Goal: Use online tool/utility: Utilize a website feature to perform a specific function

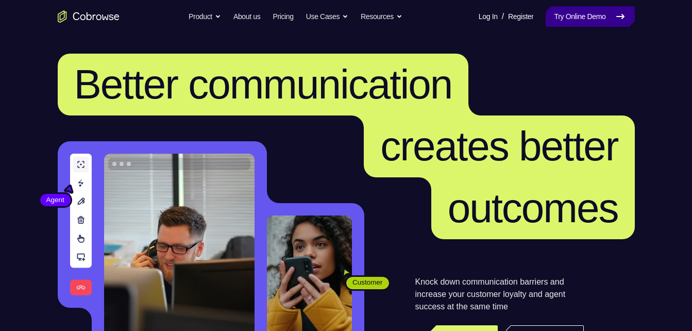
click at [608, 26] on link "Try Online Demo" at bounding box center [590, 16] width 89 height 21
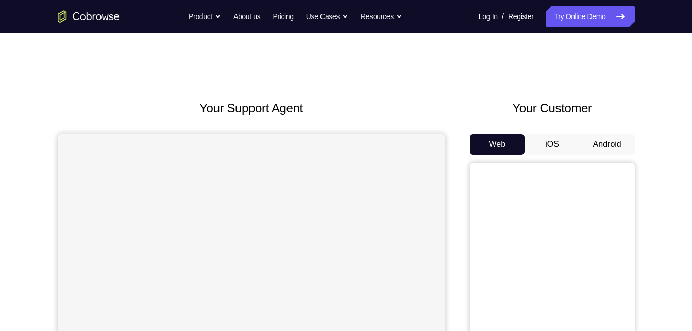
click at [598, 144] on button "Android" at bounding box center [607, 144] width 55 height 21
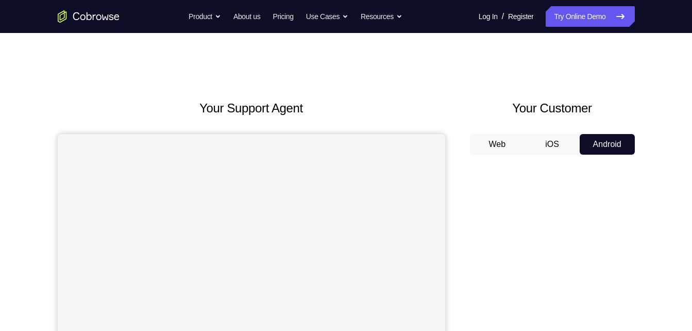
click at [553, 143] on button "iOS" at bounding box center [552, 144] width 55 height 21
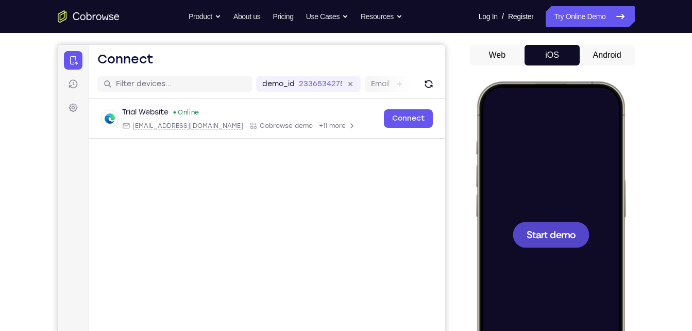
click at [548, 205] on div at bounding box center [551, 234] width 136 height 294
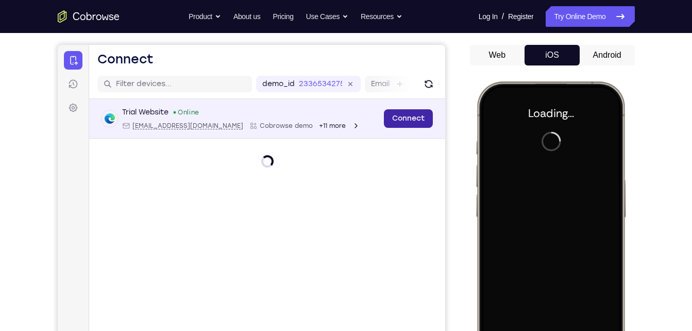
click at [405, 115] on link "Connect" at bounding box center [408, 118] width 49 height 19
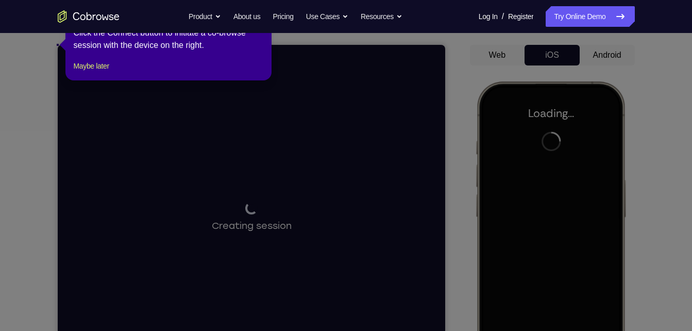
click at [599, 52] on icon at bounding box center [350, 165] width 700 height 331
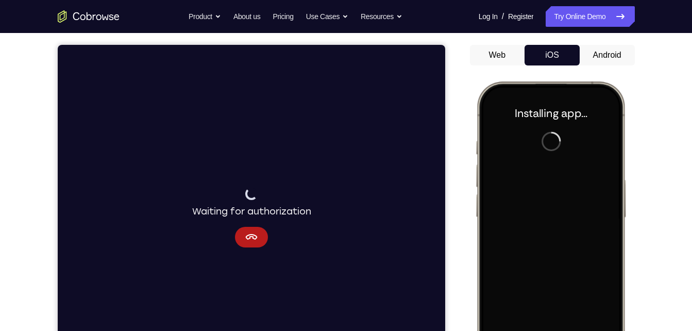
click at [589, 58] on button "Android" at bounding box center [607, 55] width 55 height 21
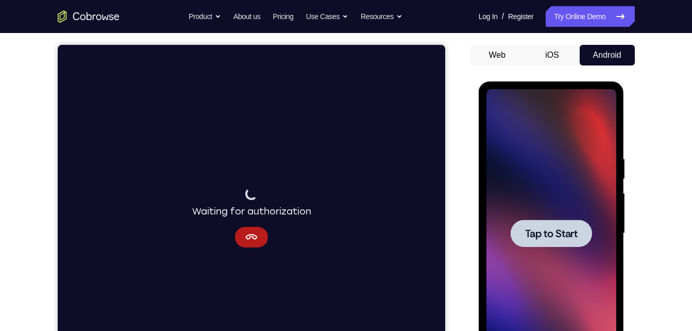
click at [546, 242] on div at bounding box center [551, 233] width 81 height 27
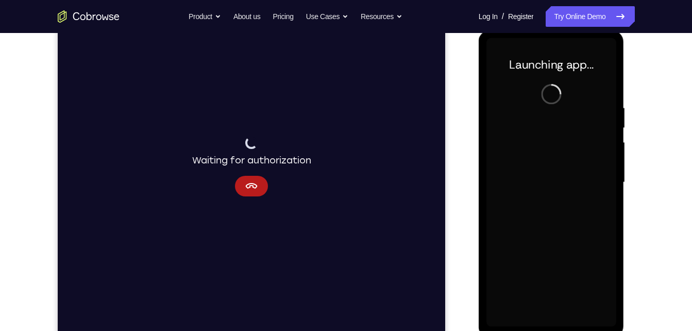
scroll to position [139, 0]
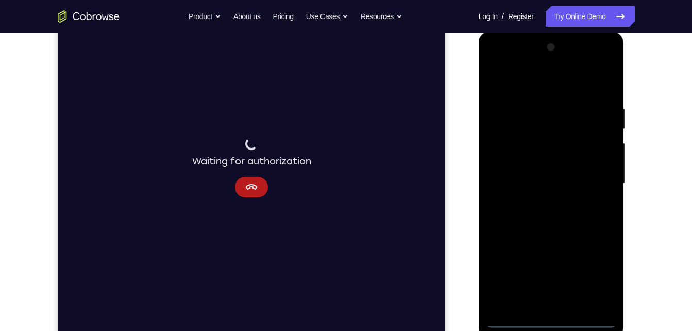
click at [548, 317] on div at bounding box center [552, 183] width 130 height 289
click at [601, 274] on div at bounding box center [552, 183] width 130 height 289
click at [525, 81] on div at bounding box center [552, 183] width 130 height 289
click at [591, 175] on div at bounding box center [552, 183] width 130 height 289
click at [540, 205] on div at bounding box center [552, 183] width 130 height 289
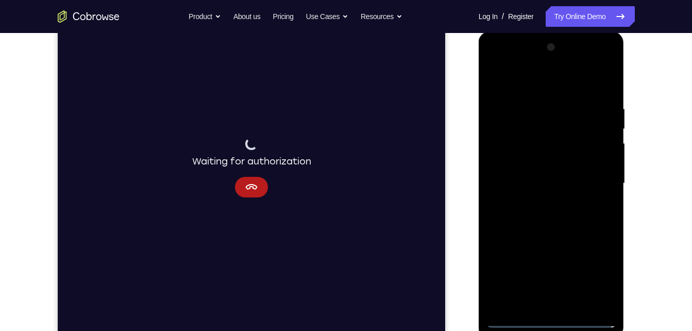
click at [550, 172] on div at bounding box center [552, 183] width 130 height 289
click at [555, 162] on div at bounding box center [552, 183] width 130 height 289
click at [557, 186] on div at bounding box center [552, 183] width 130 height 289
click at [547, 216] on div at bounding box center [552, 183] width 130 height 289
click at [556, 212] on div at bounding box center [552, 183] width 130 height 289
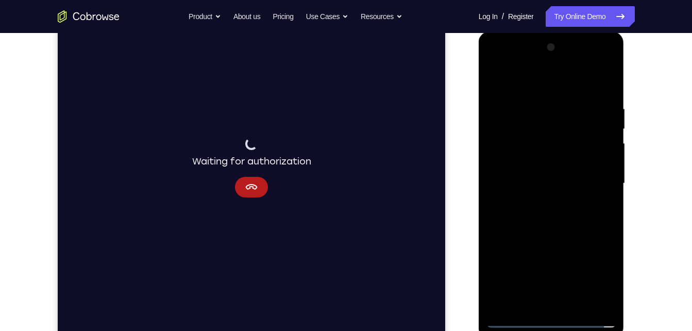
click at [559, 217] on div at bounding box center [552, 183] width 130 height 289
click at [552, 234] on div at bounding box center [552, 183] width 130 height 289
click at [538, 111] on div at bounding box center [552, 183] width 130 height 289
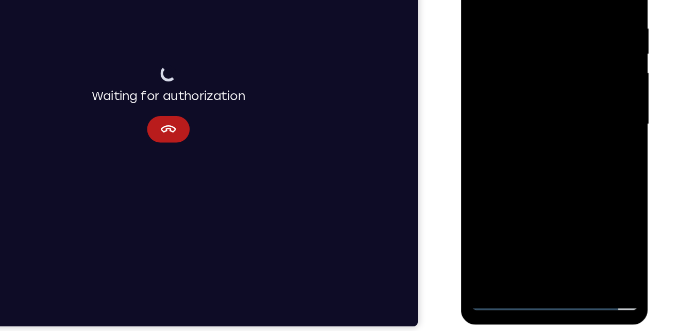
scroll to position [154, 0]
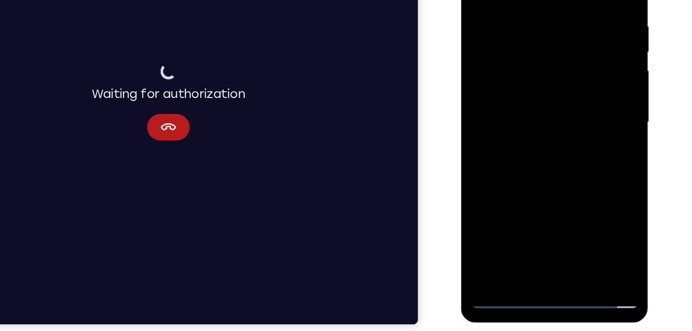
click at [574, 195] on div at bounding box center [534, 79] width 130 height 289
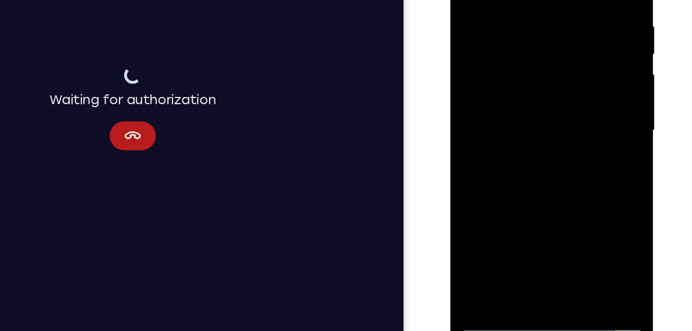
click at [507, 183] on div at bounding box center [523, 70] width 130 height 289
click at [500, 187] on div at bounding box center [523, 70] width 130 height 289
click at [550, 143] on div at bounding box center [523, 70] width 130 height 289
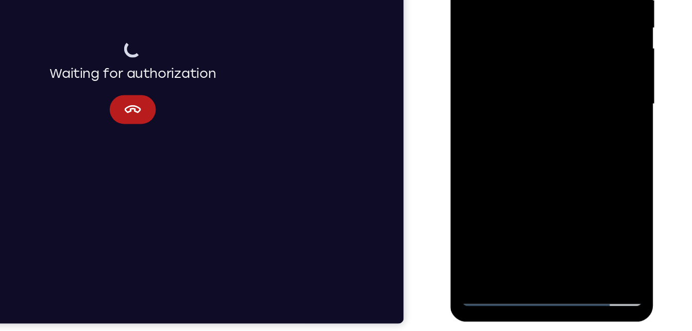
scroll to position [155, 0]
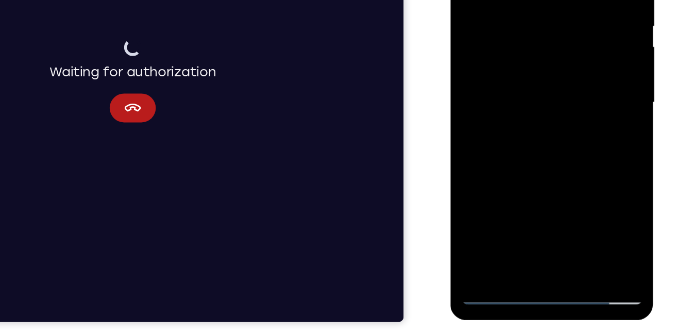
click at [549, 44] on div at bounding box center [523, 42] width 130 height 289
click at [547, 159] on div at bounding box center [523, 42] width 130 height 289
click at [572, 160] on div at bounding box center [523, 42] width 130 height 289
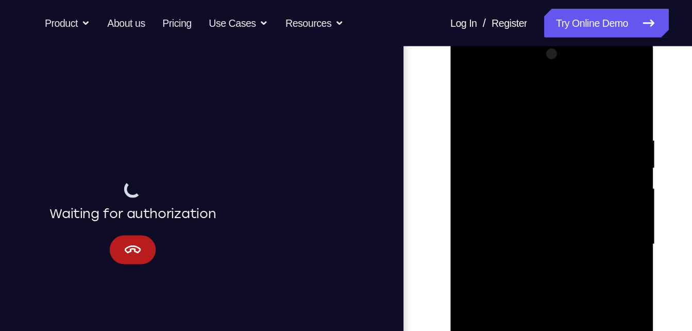
scroll to position [138, 0]
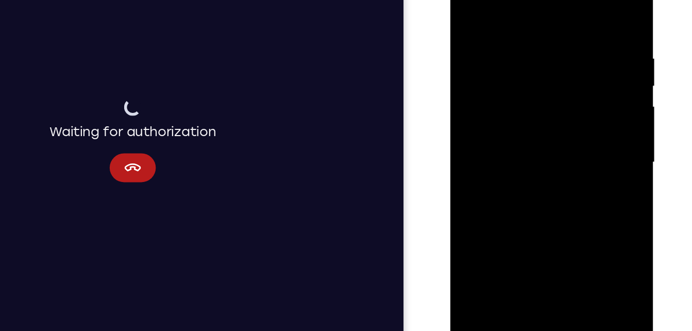
click at [577, 4] on div at bounding box center [523, 102] width 130 height 289
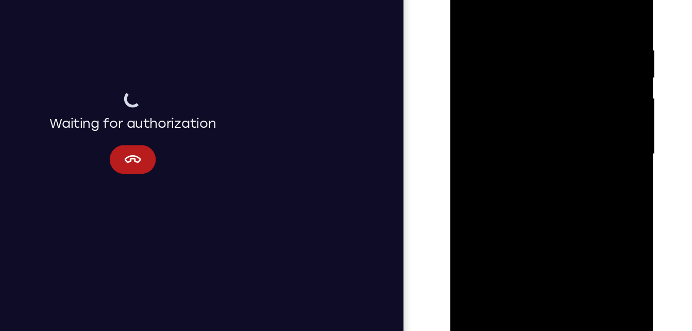
click at [585, 125] on div at bounding box center [523, 93] width 130 height 289
click at [584, 125] on div at bounding box center [523, 93] width 130 height 289
click at [580, 0] on div at bounding box center [523, 93] width 130 height 289
drag, startPoint x: 531, startPoint y: 79, endPoint x: 530, endPoint y: 155, distance: 76.3
click at [530, 155] on div at bounding box center [523, 93] width 130 height 289
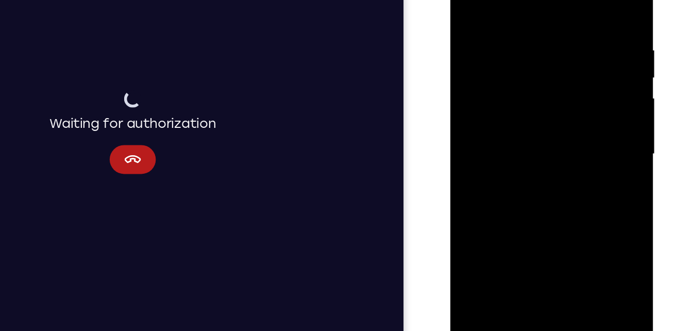
click at [507, 6] on div at bounding box center [523, 93] width 130 height 289
click at [544, 10] on div at bounding box center [523, 93] width 130 height 289
click at [499, 6] on div at bounding box center [523, 93] width 130 height 289
click at [466, 10] on div at bounding box center [523, 93] width 130 height 289
click at [566, 100] on div at bounding box center [523, 93] width 130 height 289
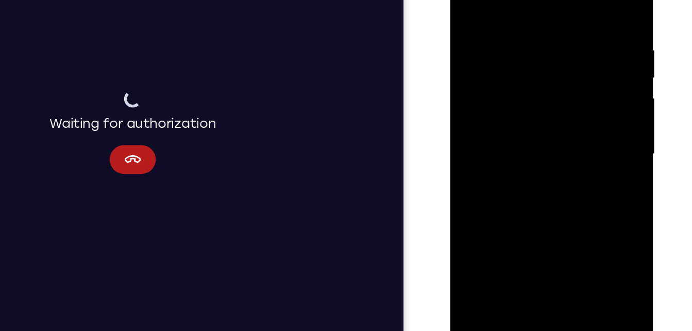
click at [490, 44] on div at bounding box center [523, 93] width 130 height 289
drag, startPoint x: 507, startPoint y: 96, endPoint x: 515, endPoint y: 230, distance: 134.3
click at [515, 230] on div at bounding box center [523, 93] width 130 height 289
drag, startPoint x: 531, startPoint y: 125, endPoint x: 535, endPoint y: 202, distance: 77.4
click at [535, 202] on div at bounding box center [523, 93] width 130 height 289
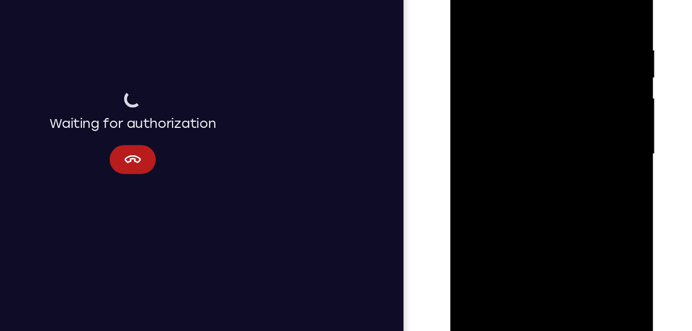
drag, startPoint x: 556, startPoint y: 102, endPoint x: 537, endPoint y: 51, distance: 54.7
click at [537, 51] on div at bounding box center [523, 93] width 130 height 289
click at [576, 130] on div at bounding box center [523, 93] width 130 height 289
drag, startPoint x: 576, startPoint y: 130, endPoint x: 555, endPoint y: 224, distance: 95.8
click at [555, 224] on div at bounding box center [523, 93] width 130 height 289
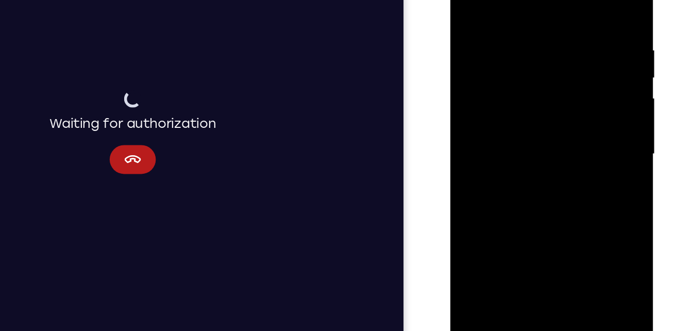
click at [468, 0] on div at bounding box center [523, 93] width 130 height 289
click at [475, 19] on div at bounding box center [523, 93] width 130 height 289
click at [498, 212] on div at bounding box center [523, 93] width 130 height 289
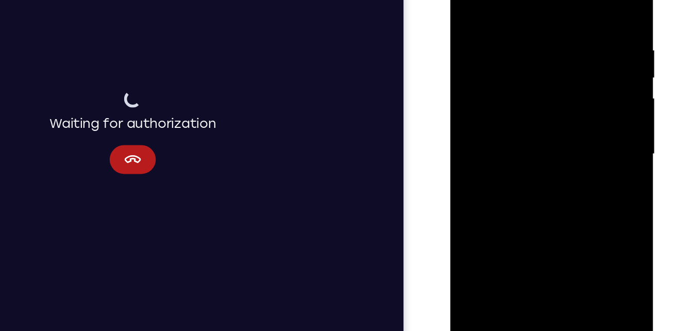
click at [474, 213] on div at bounding box center [523, 93] width 130 height 289
click at [549, 213] on div at bounding box center [523, 93] width 130 height 289
click at [524, 152] on div at bounding box center [523, 93] width 130 height 289
click at [528, 92] on div at bounding box center [523, 93] width 130 height 289
click at [505, 209] on div at bounding box center [523, 93] width 130 height 289
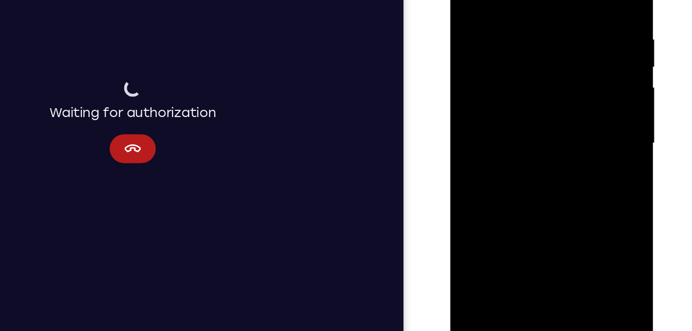
click at [575, 111] on div at bounding box center [523, 83] width 130 height 289
click at [522, 129] on div at bounding box center [523, 83] width 130 height 289
click at [501, 15] on div at bounding box center [523, 83] width 130 height 289
click at [517, 104] on div at bounding box center [523, 83] width 130 height 289
click at [573, 109] on div at bounding box center [523, 83] width 130 height 289
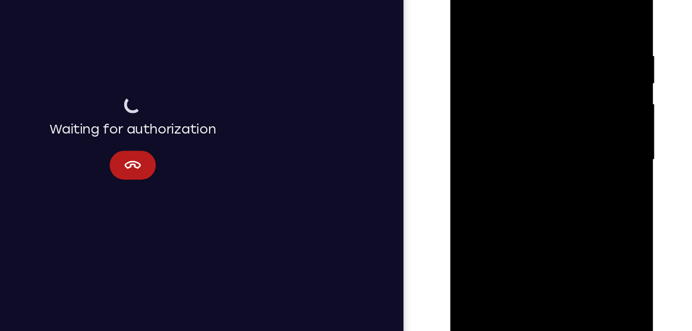
click at [466, 0] on div at bounding box center [523, 99] width 130 height 289
click at [525, 116] on div at bounding box center [523, 99] width 130 height 289
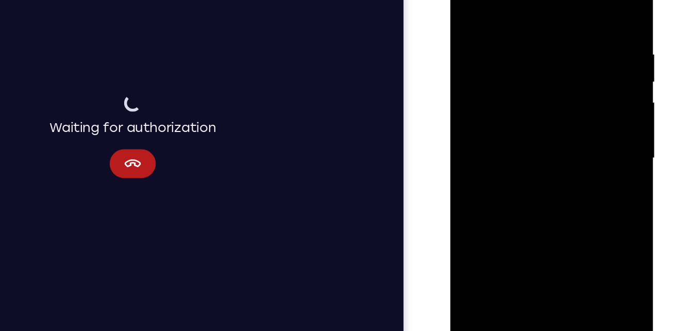
click at [525, 114] on div at bounding box center [523, 98] width 130 height 289
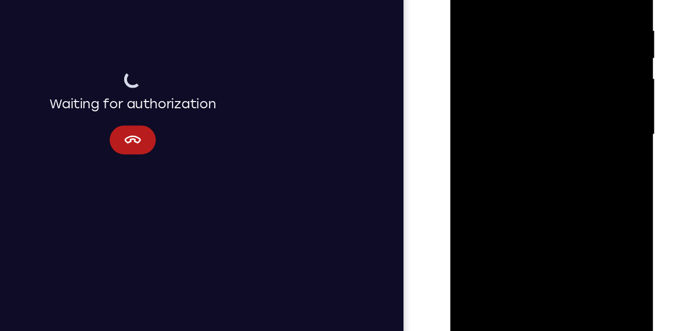
scroll to position [161, 0]
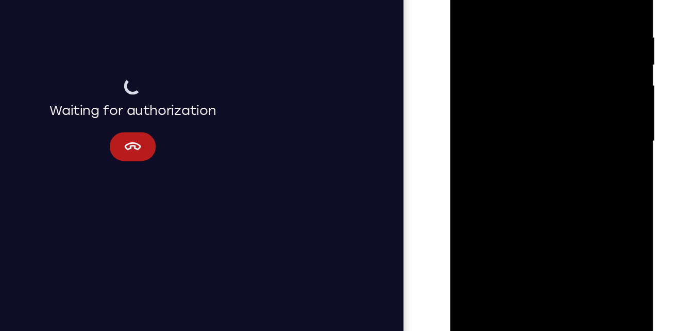
click at [492, 100] on div at bounding box center [523, 81] width 130 height 289
click at [572, 108] on div at bounding box center [523, 81] width 130 height 289
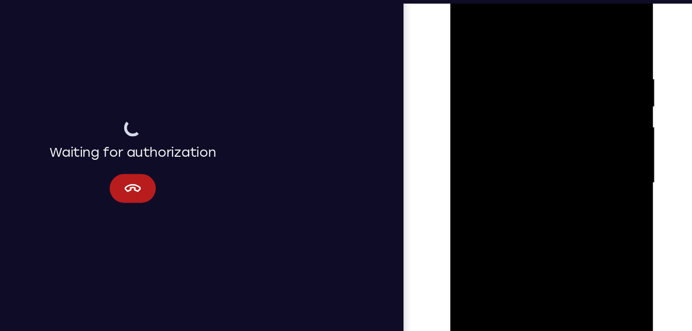
click at [467, 26] on div at bounding box center [523, 122] width 130 height 289
click at [468, 17] on div at bounding box center [523, 122] width 130 height 289
drag, startPoint x: 547, startPoint y: 55, endPoint x: 547, endPoint y: 77, distance: 22.7
click at [547, 77] on div at bounding box center [523, 122] width 130 height 289
drag, startPoint x: 556, startPoint y: 45, endPoint x: 502, endPoint y: 41, distance: 54.8
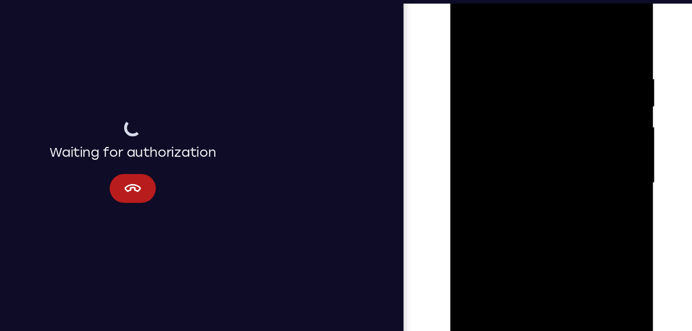
click at [502, 41] on div at bounding box center [523, 122] width 130 height 289
click at [494, 39] on div at bounding box center [523, 122] width 130 height 289
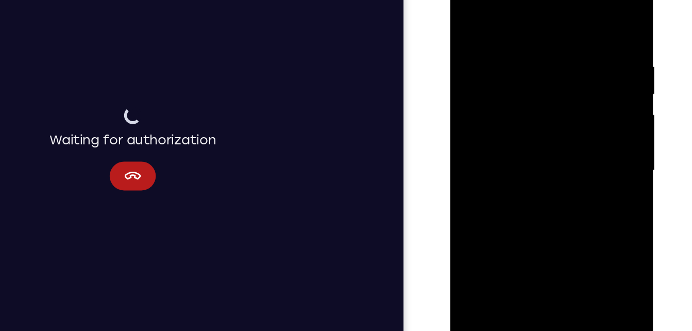
click at [576, 12] on div at bounding box center [523, 110] width 130 height 289
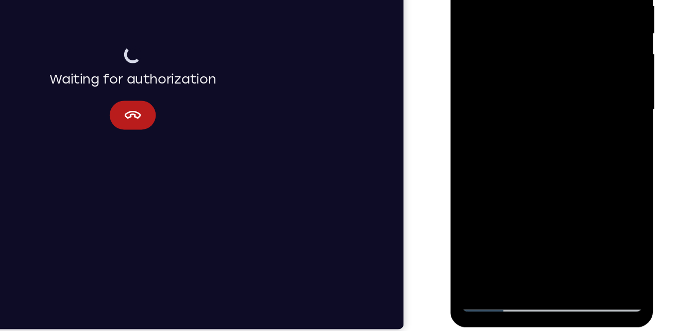
click at [498, 170] on div at bounding box center [523, 50] width 130 height 289
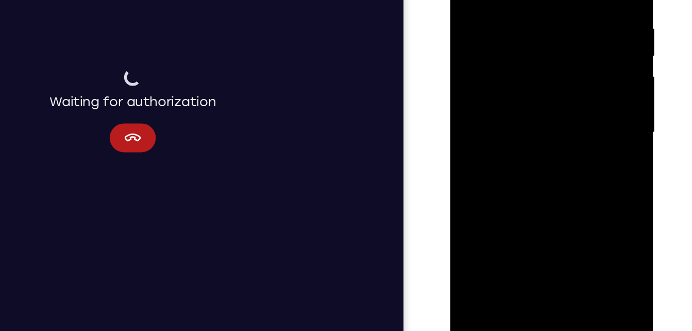
click at [529, 100] on div at bounding box center [523, 72] width 130 height 289
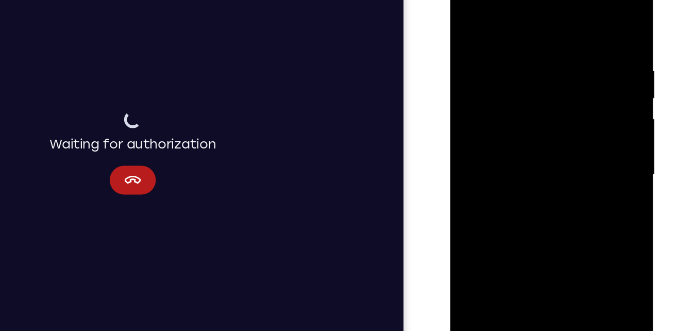
click at [469, 12] on div at bounding box center [523, 115] width 130 height 289
click at [499, 11] on div at bounding box center [523, 115] width 130 height 289
click at [471, 131] on div at bounding box center [523, 115] width 130 height 289
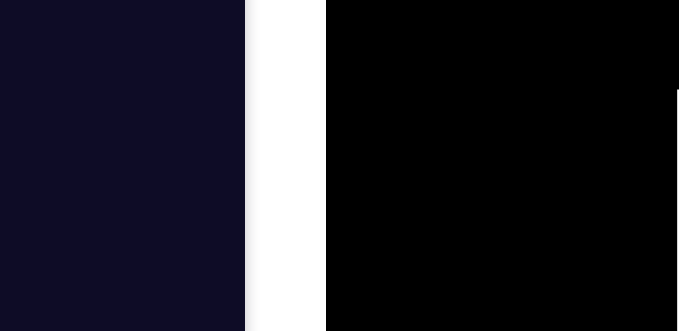
drag, startPoint x: 447, startPoint y: -171, endPoint x: 435, endPoint y: -123, distance: 49.4
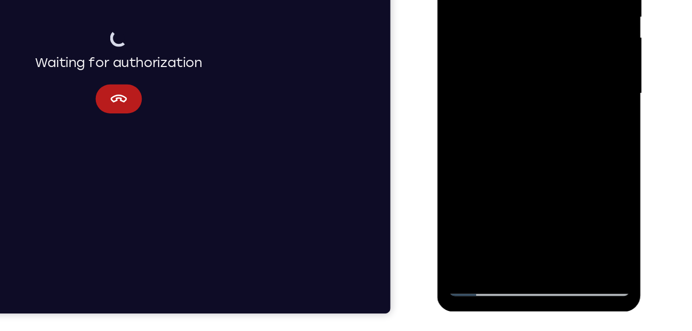
scroll to position [160, 0]
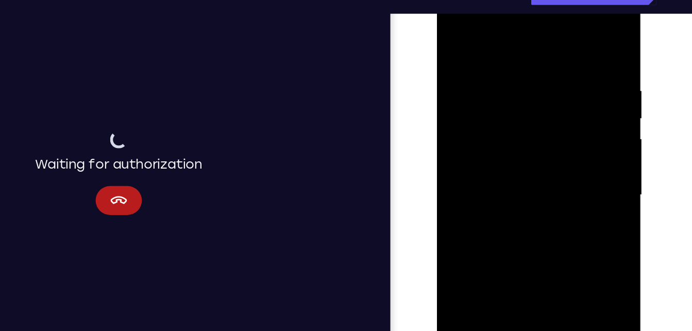
click at [563, 35] on div at bounding box center [510, 134] width 130 height 289
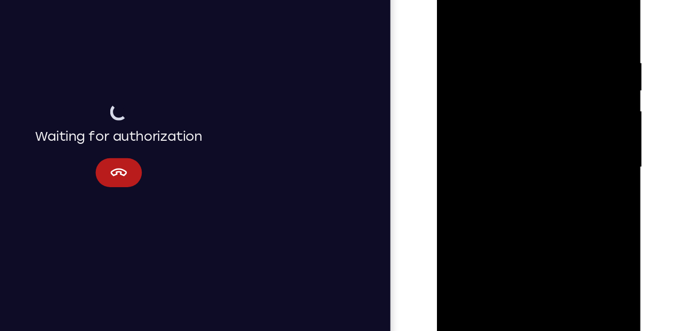
click at [477, 123] on div at bounding box center [510, 106] width 130 height 289
click at [498, 39] on div at bounding box center [510, 106] width 130 height 289
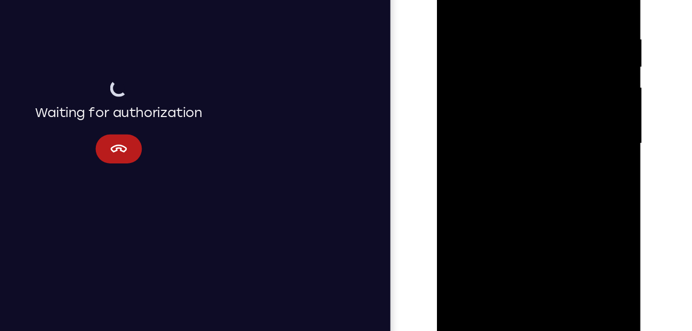
click at [472, 204] on div at bounding box center [510, 83] width 130 height 289
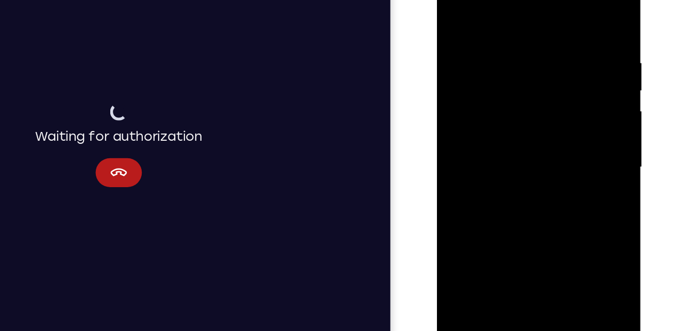
click at [453, 4] on div at bounding box center [510, 106] width 130 height 289
click at [565, 31] on div at bounding box center [510, 106] width 130 height 289
click at [481, 85] on div at bounding box center [510, 106] width 130 height 289
click at [515, 37] on div at bounding box center [510, 106] width 130 height 289
click at [500, 146] on div at bounding box center [510, 106] width 130 height 289
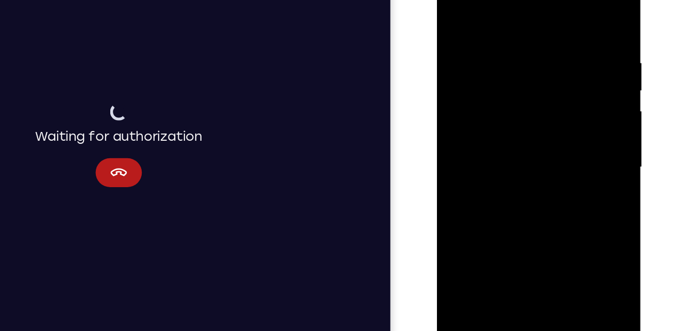
click at [452, 4] on div at bounding box center [510, 106] width 130 height 289
click at [494, 104] on div at bounding box center [510, 106] width 130 height 289
click at [504, 38] on div at bounding box center [510, 106] width 130 height 289
click at [492, 146] on div at bounding box center [510, 106] width 130 height 289
click at [453, 0] on div at bounding box center [510, 106] width 130 height 289
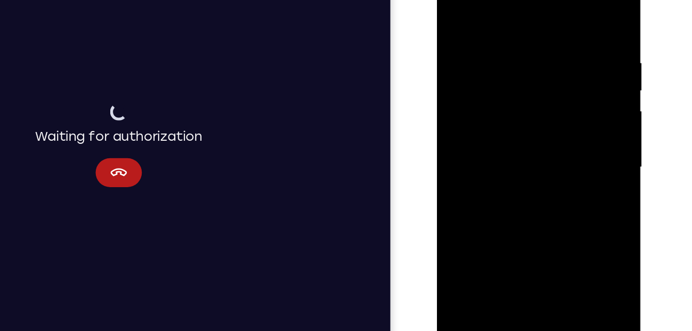
click at [566, 51] on div at bounding box center [510, 106] width 130 height 289
click at [514, 56] on div at bounding box center [510, 106] width 130 height 289
click at [493, 77] on div at bounding box center [510, 106] width 130 height 289
click at [511, 39] on div at bounding box center [510, 106] width 130 height 289
click at [484, 143] on div at bounding box center [510, 106] width 130 height 289
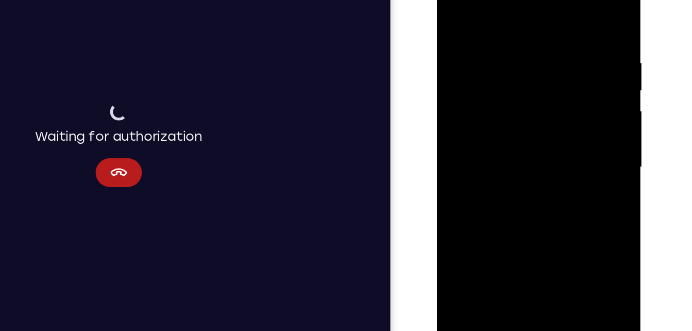
click at [456, 1] on div at bounding box center [510, 106] width 130 height 289
click at [458, 4] on div at bounding box center [510, 106] width 130 height 289
click at [489, 84] on div at bounding box center [510, 106] width 130 height 289
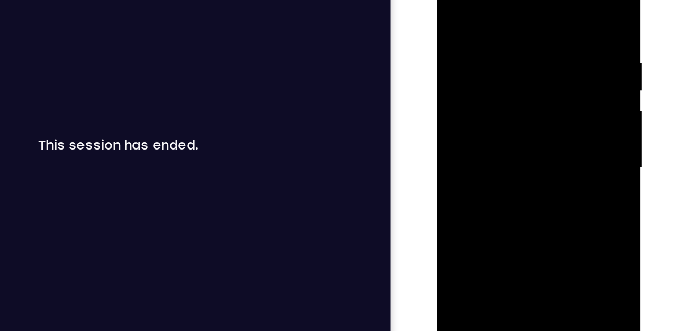
drag, startPoint x: 515, startPoint y: 114, endPoint x: 483, endPoint y: 44, distance: 77.1
click at [483, 44] on div at bounding box center [510, 106] width 130 height 289
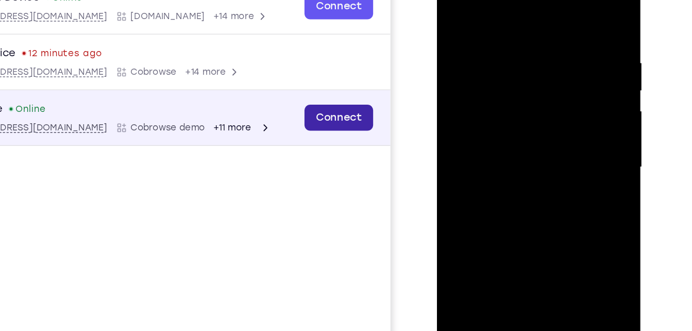
click at [214, 58] on link "Connect" at bounding box center [197, 56] width 49 height 19
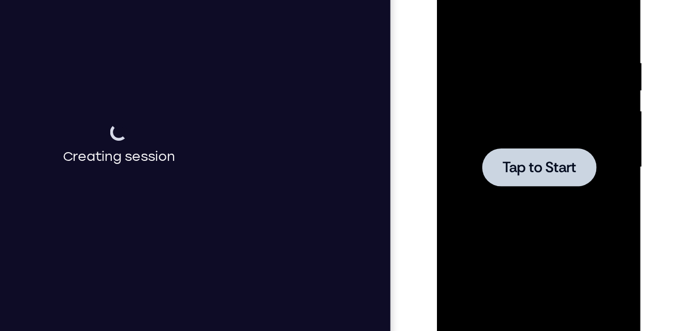
click at [487, 102] on span "Tap to Start" at bounding box center [510, 107] width 53 height 10
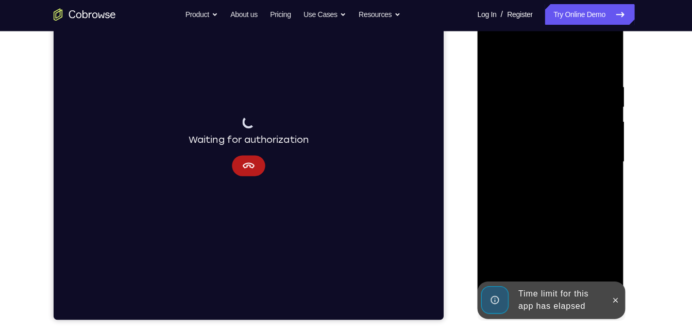
scroll to position [162, 0]
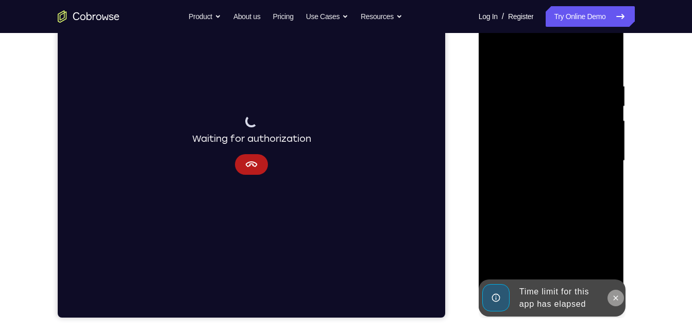
click at [616, 302] on button at bounding box center [616, 298] width 16 height 16
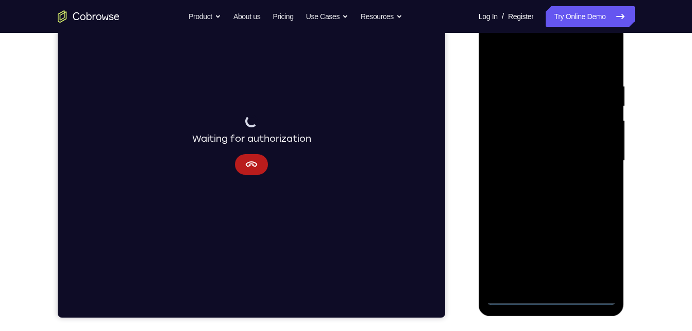
click at [545, 295] on div at bounding box center [552, 160] width 130 height 289
click at [598, 249] on div at bounding box center [552, 160] width 130 height 289
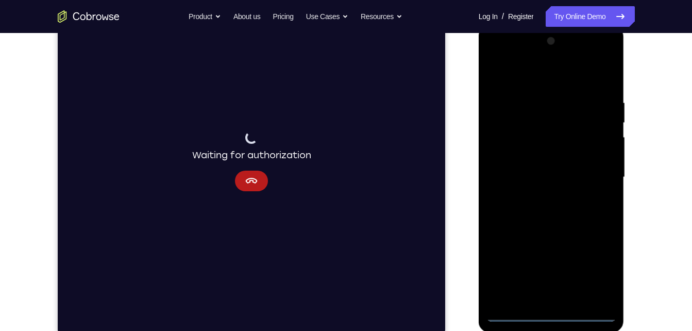
scroll to position [143, 0]
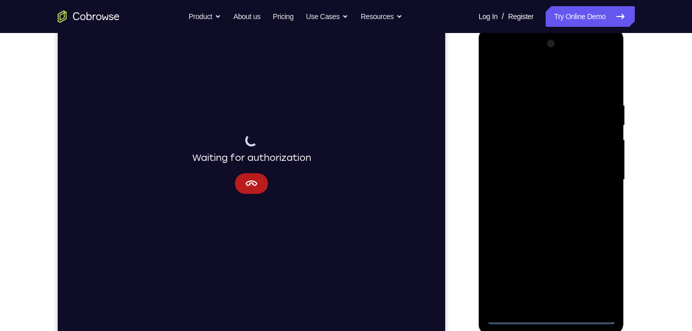
click at [560, 82] on div at bounding box center [552, 180] width 130 height 289
click at [592, 181] on div at bounding box center [552, 180] width 130 height 289
click at [543, 199] on div at bounding box center [552, 180] width 130 height 289
click at [543, 174] on div at bounding box center [552, 180] width 130 height 289
click at [553, 163] on div at bounding box center [552, 180] width 130 height 289
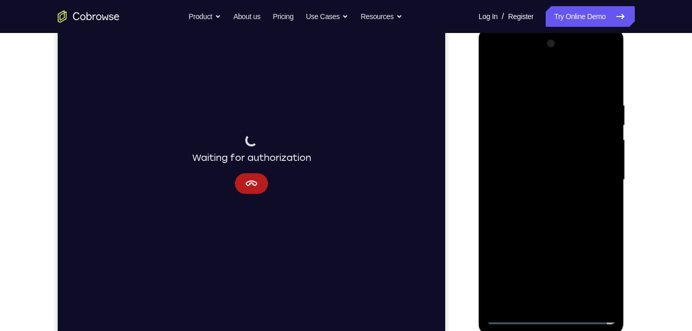
click at [558, 180] on div at bounding box center [552, 180] width 130 height 289
click at [556, 213] on div at bounding box center [552, 180] width 130 height 289
click at [605, 88] on div at bounding box center [552, 180] width 130 height 289
click at [610, 76] on div at bounding box center [552, 180] width 130 height 289
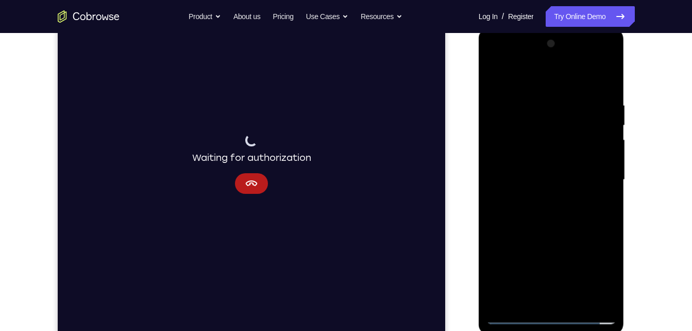
click at [502, 105] on div at bounding box center [552, 180] width 130 height 289
click at [501, 100] on div at bounding box center [552, 180] width 130 height 289
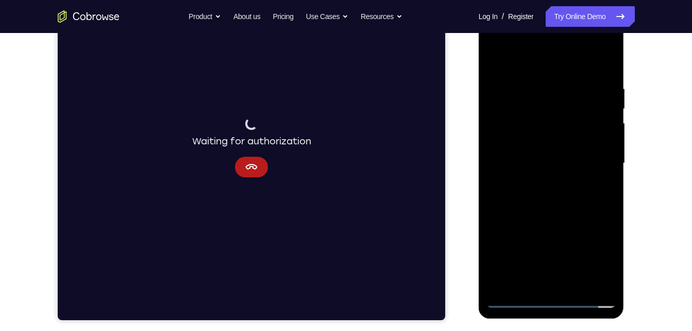
scroll to position [161, 0]
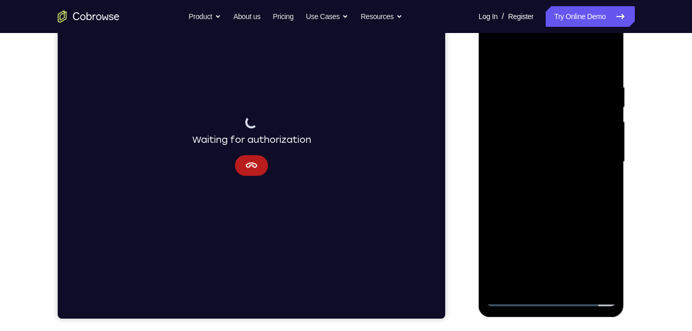
click at [522, 279] on div at bounding box center [552, 162] width 130 height 289
click at [506, 283] on div at bounding box center [552, 162] width 130 height 289
click at [611, 58] on div at bounding box center [552, 162] width 130 height 289
click at [513, 86] on div at bounding box center [552, 162] width 130 height 289
click at [505, 85] on div at bounding box center [552, 162] width 130 height 289
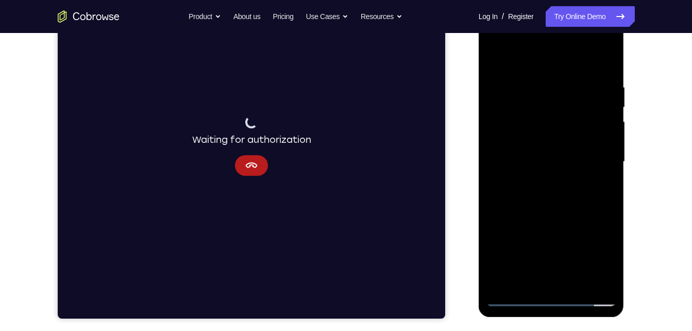
click at [533, 275] on div at bounding box center [552, 162] width 130 height 289
click at [555, 209] on div at bounding box center [552, 162] width 130 height 289
click at [608, 280] on div at bounding box center [552, 162] width 130 height 289
click at [572, 149] on div at bounding box center [552, 162] width 130 height 289
click at [500, 86] on div at bounding box center [552, 162] width 130 height 289
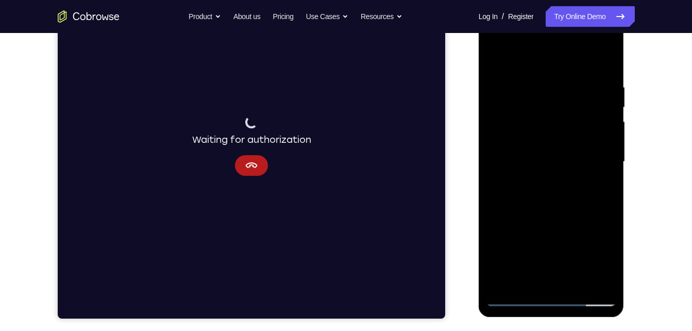
click at [525, 277] on div at bounding box center [552, 162] width 130 height 289
click at [522, 101] on div at bounding box center [552, 162] width 130 height 289
click at [491, 124] on div at bounding box center [552, 162] width 130 height 289
click at [507, 222] on div at bounding box center [552, 162] width 130 height 289
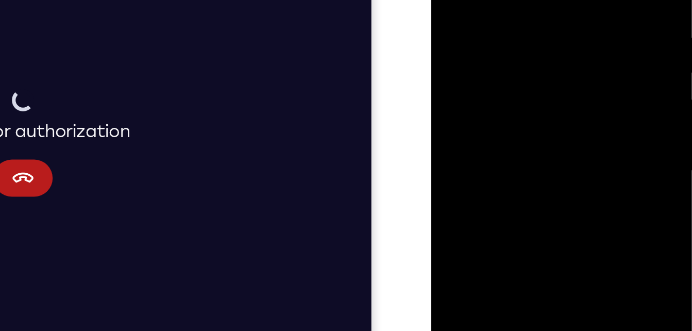
click at [561, 58] on div at bounding box center [505, 50] width 130 height 289
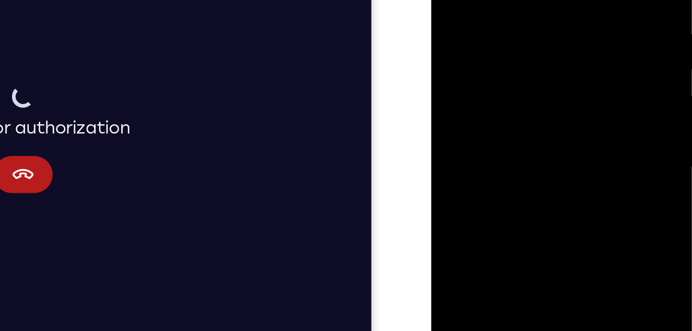
click at [564, 52] on div at bounding box center [505, 46] width 130 height 289
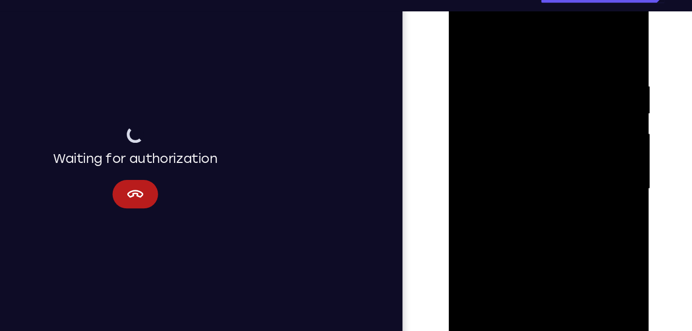
click at [467, 24] on div at bounding box center [521, 131] width 130 height 289
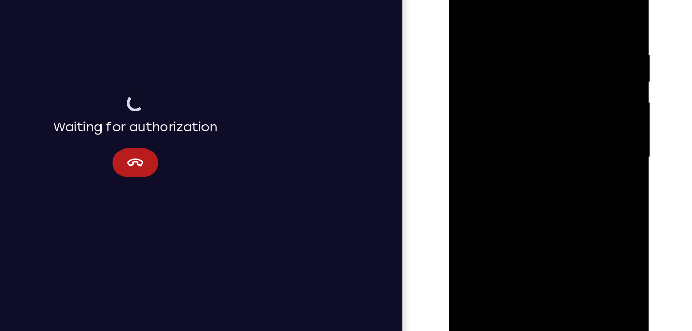
drag, startPoint x: 507, startPoint y: 154, endPoint x: 494, endPoint y: 43, distance: 111.6
click at [494, 43] on div at bounding box center [521, 100] width 130 height 289
click at [524, 67] on div at bounding box center [521, 100] width 130 height 289
drag, startPoint x: 551, startPoint y: 119, endPoint x: 549, endPoint y: 173, distance: 54.2
click at [549, 173] on div at bounding box center [521, 100] width 130 height 289
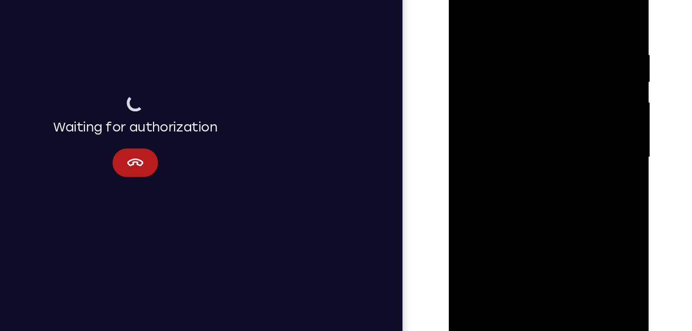
click at [577, 105] on div at bounding box center [521, 100] width 130 height 289
click at [578, 106] on div at bounding box center [521, 100] width 130 height 289
click at [466, 0] on div at bounding box center [521, 100] width 130 height 289
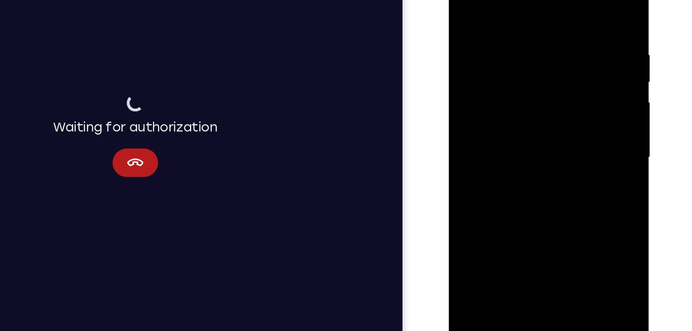
click at [577, 159] on div at bounding box center [521, 100] width 130 height 289
click at [578, 99] on div at bounding box center [521, 100] width 130 height 289
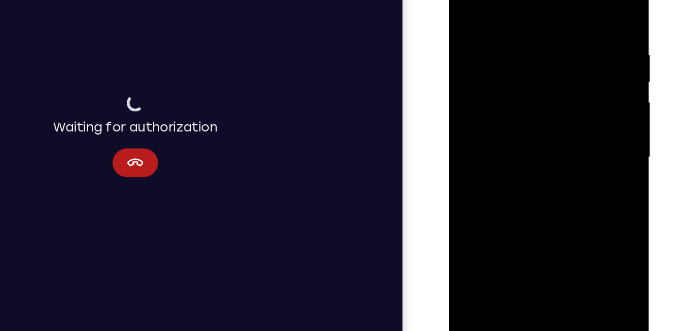
click at [578, 99] on div at bounding box center [521, 100] width 130 height 289
click at [467, 0] on div at bounding box center [521, 100] width 130 height 289
drag, startPoint x: 528, startPoint y: 128, endPoint x: 525, endPoint y: 32, distance: 96.5
click at [525, 32] on div at bounding box center [521, 100] width 130 height 289
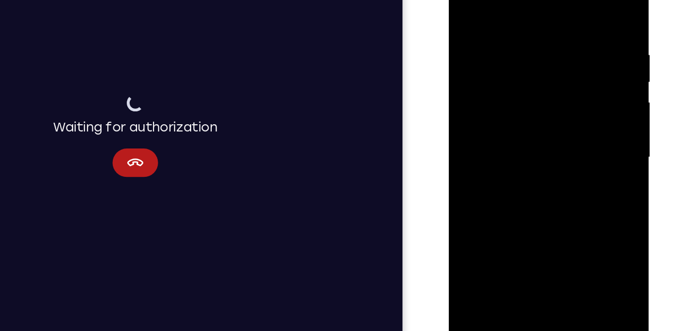
click at [489, 106] on div at bounding box center [521, 100] width 130 height 289
drag, startPoint x: 517, startPoint y: 116, endPoint x: 514, endPoint y: 154, distance: 38.2
click at [514, 154] on div at bounding box center [521, 100] width 130 height 289
click at [581, 97] on div at bounding box center [521, 100] width 130 height 289
click at [579, 101] on div at bounding box center [521, 100] width 130 height 289
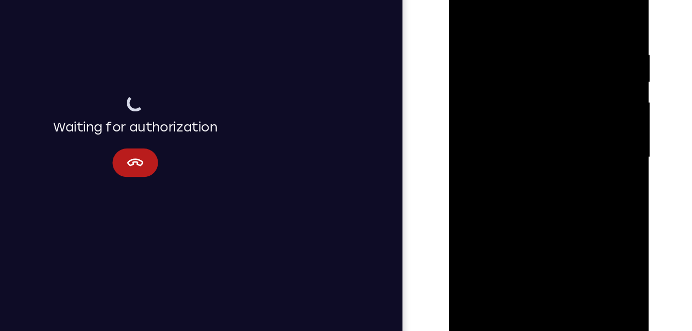
click at [579, 101] on div at bounding box center [521, 100] width 130 height 289
click at [576, 101] on div at bounding box center [521, 100] width 130 height 289
click at [576, 100] on div at bounding box center [521, 100] width 130 height 289
click at [467, 0] on div at bounding box center [521, 100] width 130 height 289
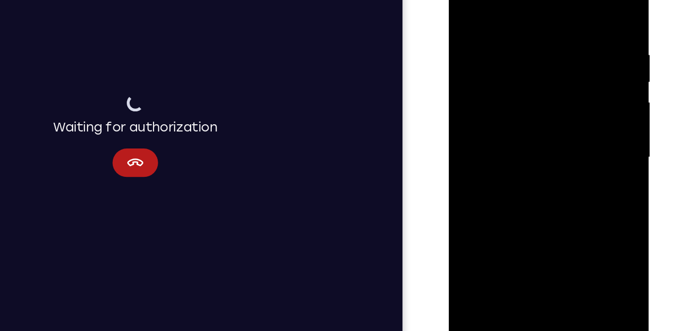
drag, startPoint x: 540, startPoint y: 107, endPoint x: 542, endPoint y: 20, distance: 87.2
drag, startPoint x: 93, startPoint y: 71, endPoint x: 469, endPoint y: 219, distance: 403.3
click at [469, 219] on div "Your Support Agent Your Customer Web iOS Android" at bounding box center [346, 128] width 577 height 381
drag, startPoint x: 521, startPoint y: 144, endPoint x: 523, endPoint y: 67, distance: 77.9
click at [523, 67] on div at bounding box center [521, 100] width 130 height 289
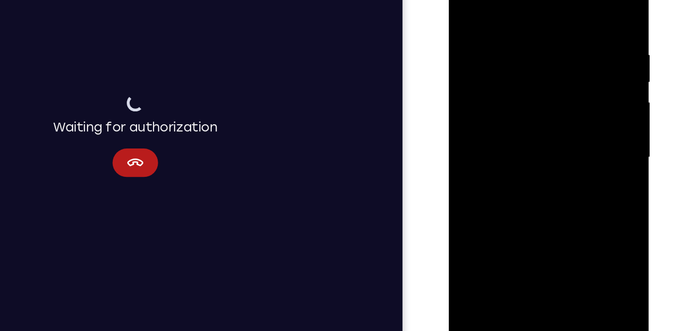
drag, startPoint x: 524, startPoint y: 149, endPoint x: 525, endPoint y: 64, distance: 84.6
click at [525, 64] on div at bounding box center [521, 100] width 130 height 289
drag, startPoint x: 517, startPoint y: 183, endPoint x: 508, endPoint y: 81, distance: 102.0
click at [508, 81] on div at bounding box center [521, 100] width 130 height 289
drag, startPoint x: 508, startPoint y: 110, endPoint x: 508, endPoint y: 137, distance: 26.8
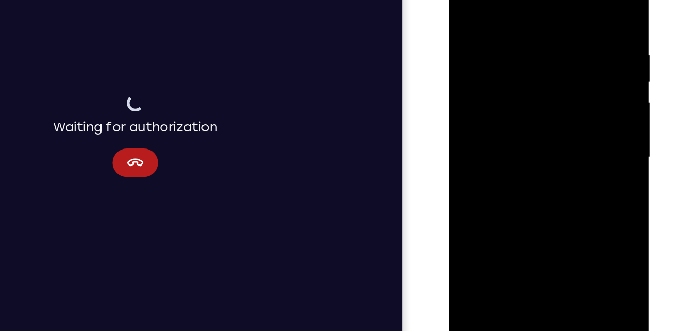
click at [508, 137] on div at bounding box center [521, 100] width 130 height 289
click at [555, 73] on div at bounding box center [521, 100] width 130 height 289
drag, startPoint x: 549, startPoint y: 87, endPoint x: 549, endPoint y: 142, distance: 55.7
click at [549, 142] on div at bounding box center [521, 100] width 130 height 289
click at [577, 96] on div at bounding box center [521, 100] width 130 height 289
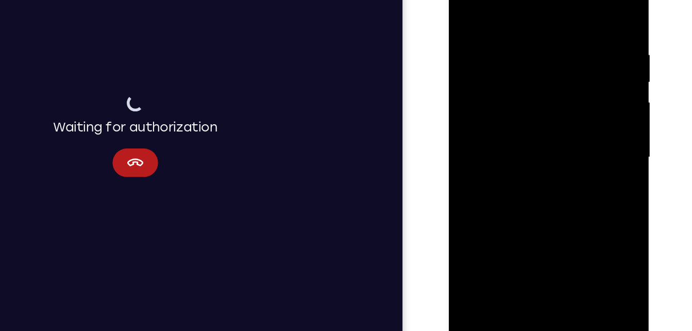
click at [577, 96] on div at bounding box center [521, 100] width 130 height 289
click at [474, 222] on div at bounding box center [521, 100] width 130 height 289
drag, startPoint x: 538, startPoint y: 52, endPoint x: 534, endPoint y: 208, distance: 156.3
click at [534, 208] on div at bounding box center [521, 100] width 130 height 289
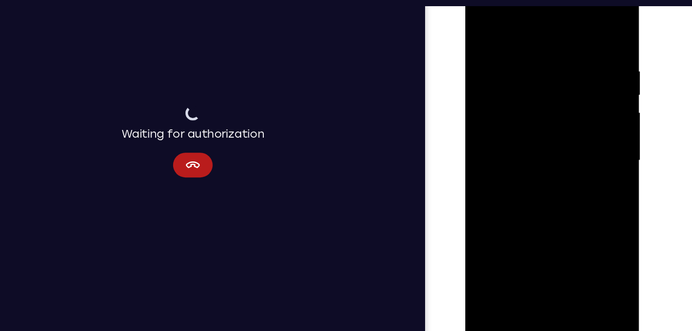
click at [599, 178] on div at bounding box center [538, 131] width 130 height 289
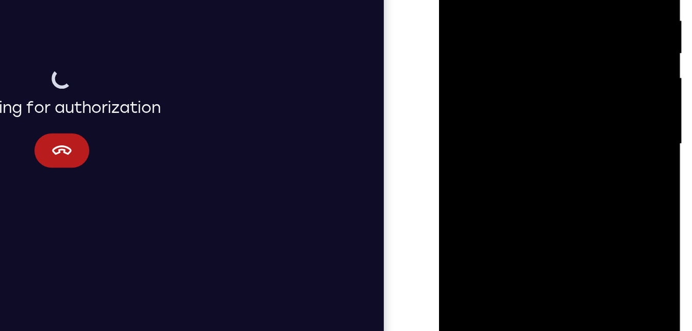
click at [569, 89] on div at bounding box center [512, 44] width 130 height 289
click at [569, 84] on div at bounding box center [512, 44] width 130 height 289
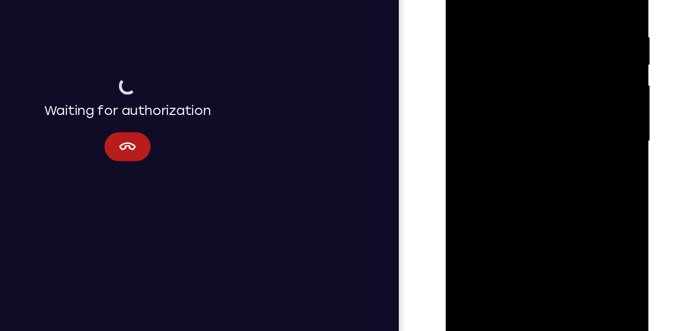
drag, startPoint x: 512, startPoint y: 152, endPoint x: 518, endPoint y: 13, distance: 139.3
click at [518, 13] on div at bounding box center [519, 81] width 130 height 289
drag, startPoint x: 519, startPoint y: 111, endPoint x: 532, endPoint y: -47, distance: 158.3
click at [532, 0] on div at bounding box center [519, 81] width 130 height 289
drag, startPoint x: 525, startPoint y: 166, endPoint x: 547, endPoint y: 27, distance: 140.4
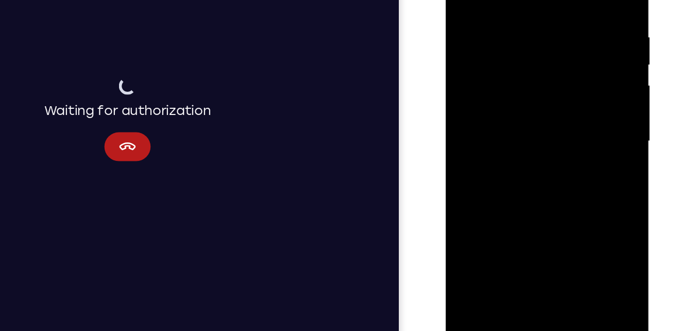
click at [547, 27] on div at bounding box center [519, 81] width 130 height 289
drag, startPoint x: 529, startPoint y: 139, endPoint x: 543, endPoint y: 23, distance: 116.9
click at [543, 23] on div at bounding box center [519, 81] width 130 height 289
drag, startPoint x: 517, startPoint y: 158, endPoint x: 551, endPoint y: 42, distance: 121.2
click at [551, 42] on div at bounding box center [519, 81] width 130 height 289
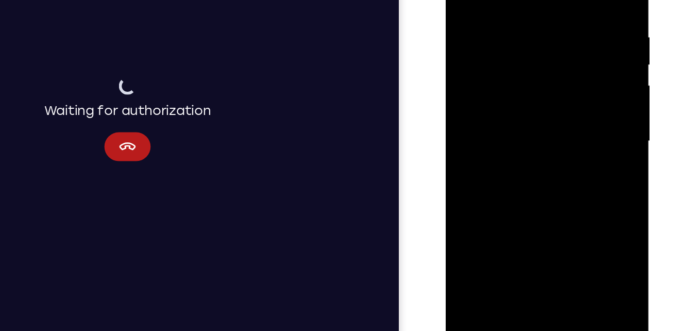
drag, startPoint x: 521, startPoint y: 162, endPoint x: 520, endPoint y: 26, distance: 135.6
click at [520, 26] on div at bounding box center [519, 81] width 130 height 289
drag, startPoint x: 523, startPoint y: 147, endPoint x: 532, endPoint y: 9, distance: 138.4
click at [532, 9] on div at bounding box center [519, 81] width 130 height 289
drag, startPoint x: 531, startPoint y: 103, endPoint x: 518, endPoint y: -16, distance: 119.8
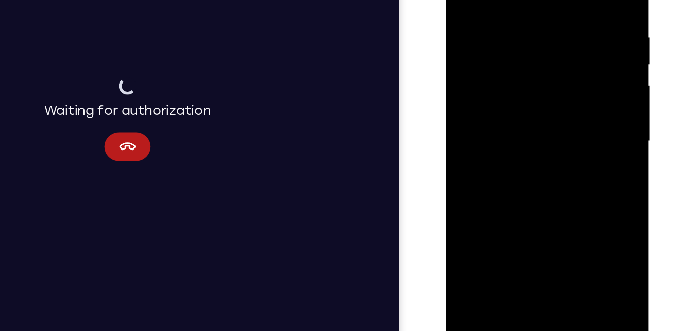
click at [518, 0] on div at bounding box center [519, 81] width 130 height 289
drag, startPoint x: 536, startPoint y: 168, endPoint x: 536, endPoint y: 34, distance: 134.1
click at [536, 34] on div at bounding box center [519, 81] width 130 height 289
drag, startPoint x: 534, startPoint y: 114, endPoint x: 531, endPoint y: 20, distance: 94.4
click at [531, 20] on div at bounding box center [519, 81] width 130 height 289
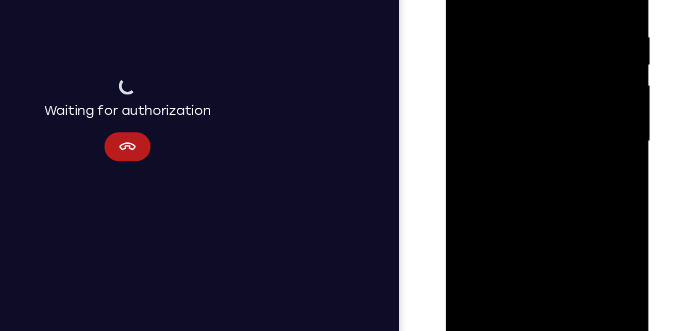
drag, startPoint x: 520, startPoint y: 122, endPoint x: 544, endPoint y: -29, distance: 153.5
click at [544, 0] on div at bounding box center [519, 81] width 130 height 289
drag, startPoint x: 530, startPoint y: 121, endPoint x: 522, endPoint y: 23, distance: 98.2
click at [522, 23] on div at bounding box center [519, 81] width 130 height 289
drag, startPoint x: 521, startPoint y: 130, endPoint x: 520, endPoint y: 30, distance: 100.0
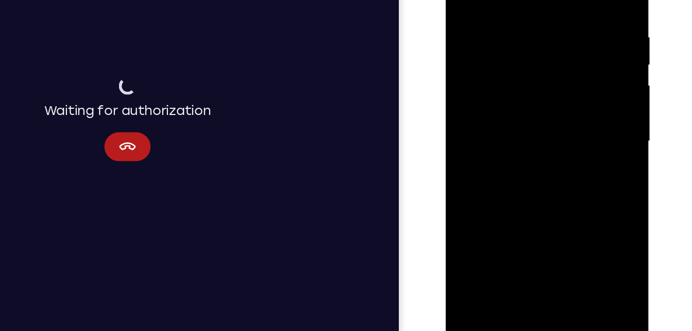
click at [520, 30] on div at bounding box center [519, 81] width 130 height 289
drag, startPoint x: 525, startPoint y: 131, endPoint x: 515, endPoint y: 63, distance: 68.3
click at [515, 63] on div at bounding box center [519, 81] width 130 height 289
drag, startPoint x: 543, startPoint y: 161, endPoint x: 540, endPoint y: 88, distance: 72.8
click at [540, 88] on div at bounding box center [519, 81] width 130 height 289
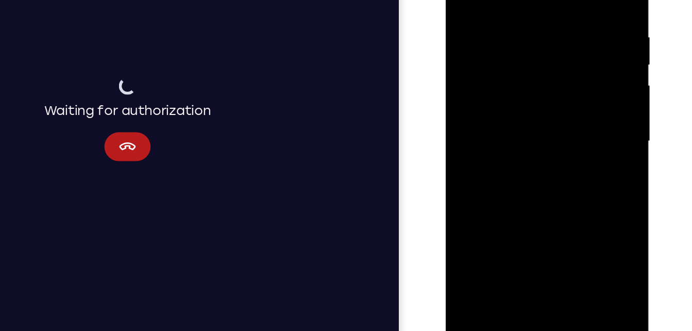
drag, startPoint x: 535, startPoint y: 141, endPoint x: 537, endPoint y: 116, distance: 25.4
click at [537, 116] on div at bounding box center [519, 81] width 130 height 289
drag, startPoint x: 554, startPoint y: 159, endPoint x: 554, endPoint y: 36, distance: 123.2
click at [554, 36] on div at bounding box center [519, 81] width 130 height 289
drag, startPoint x: 538, startPoint y: 148, endPoint x: 538, endPoint y: 38, distance: 110.9
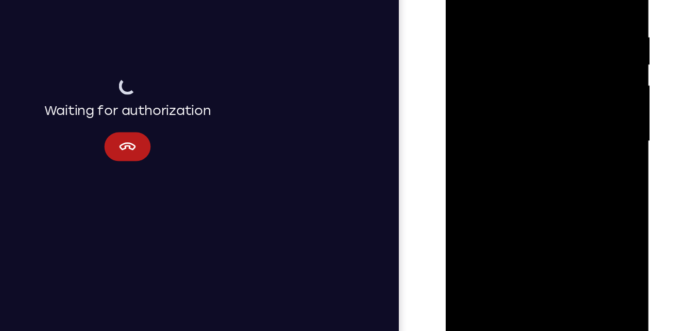
click at [538, 38] on div at bounding box center [519, 81] width 130 height 289
drag, startPoint x: 532, startPoint y: 122, endPoint x: 537, endPoint y: 39, distance: 83.2
click at [537, 39] on div at bounding box center [519, 81] width 130 height 289
drag, startPoint x: 533, startPoint y: 119, endPoint x: 536, endPoint y: 57, distance: 62.5
click at [536, 57] on div at bounding box center [519, 81] width 130 height 289
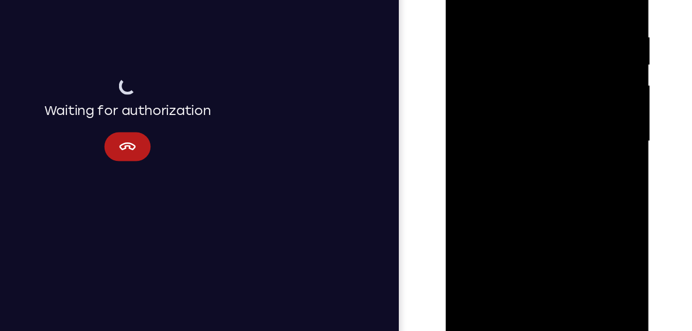
click at [544, 203] on div at bounding box center [519, 81] width 130 height 289
click at [537, 139] on div at bounding box center [519, 81] width 130 height 289
click at [544, 113] on div at bounding box center [519, 81] width 130 height 289
click at [569, 103] on div at bounding box center [519, 81] width 130 height 289
click at [570, 107] on div at bounding box center [519, 81] width 130 height 289
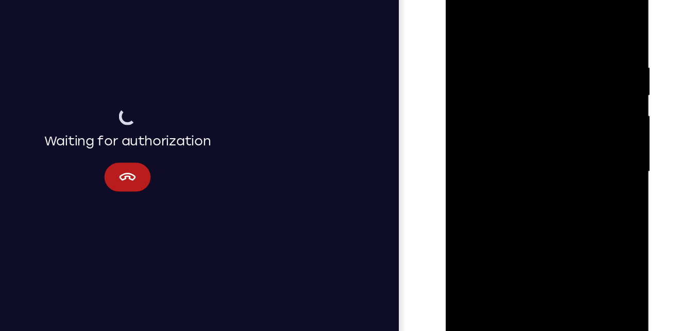
click at [465, 12] on div at bounding box center [519, 111] width 130 height 289
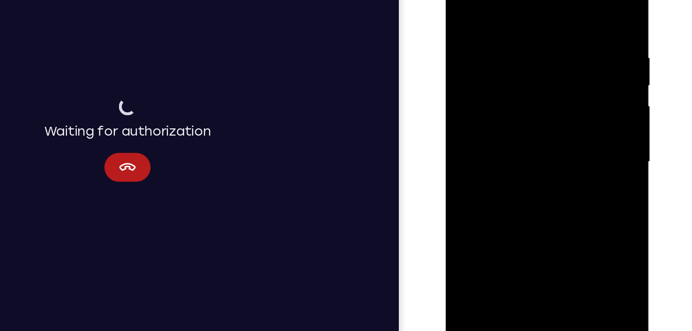
click at [464, 0] on div at bounding box center [519, 101] width 130 height 289
click at [570, 0] on div at bounding box center [519, 101] width 130 height 289
click at [577, 0] on div at bounding box center [519, 101] width 130 height 289
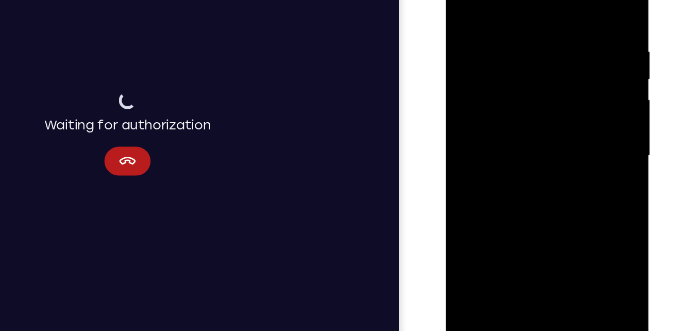
click at [478, 5] on div at bounding box center [519, 95] width 130 height 289
click at [470, 10] on div at bounding box center [519, 95] width 130 height 289
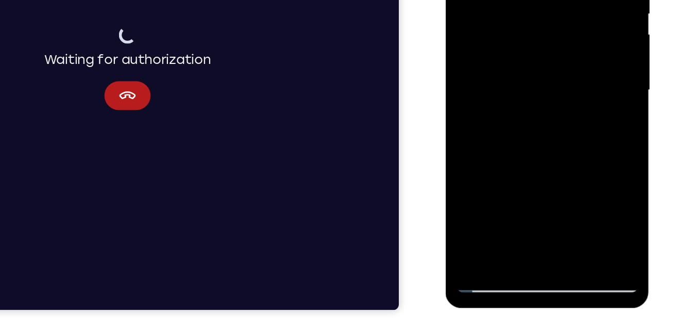
scroll to position [164, 0]
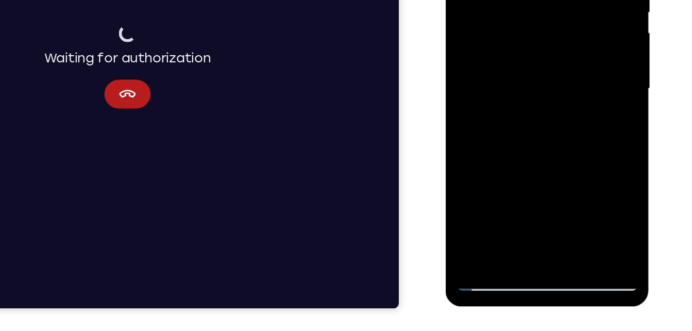
click at [506, 144] on div at bounding box center [519, 28] width 130 height 289
click at [536, 35] on div at bounding box center [519, 28] width 130 height 289
drag, startPoint x: 548, startPoint y: 146, endPoint x: 549, endPoint y: 207, distance: 61.4
click at [549, 186] on html "Online web based iOS Simulators and Android Emulators. Run iPhone, iPad, Mobile…" at bounding box center [519, 30] width 147 height 309
drag, startPoint x: 521, startPoint y: 19, endPoint x: 520, endPoint y: 94, distance: 75.3
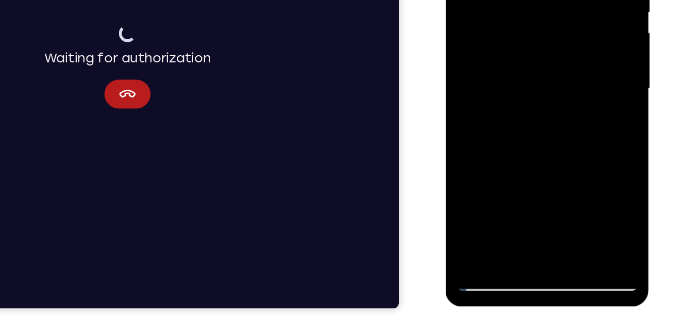
click at [520, 94] on div at bounding box center [519, 28] width 130 height 289
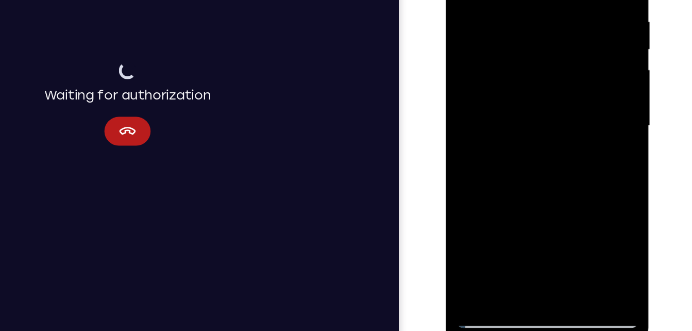
click at [489, 48] on div at bounding box center [519, 65] width 130 height 289
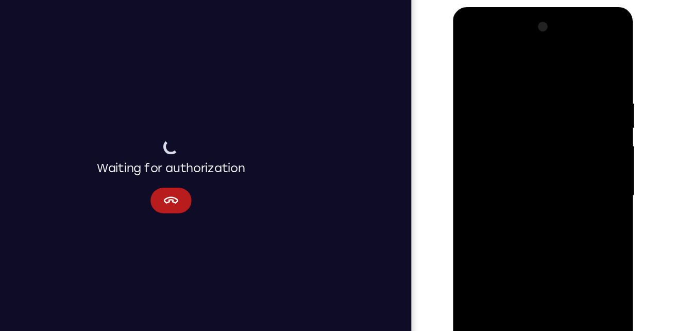
scroll to position [105, 0]
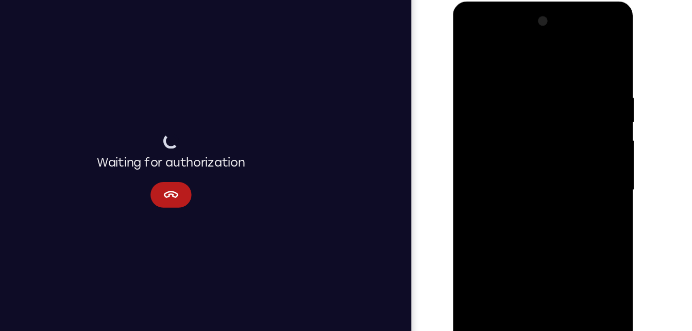
click at [560, 85] on div at bounding box center [526, 153] width 130 height 289
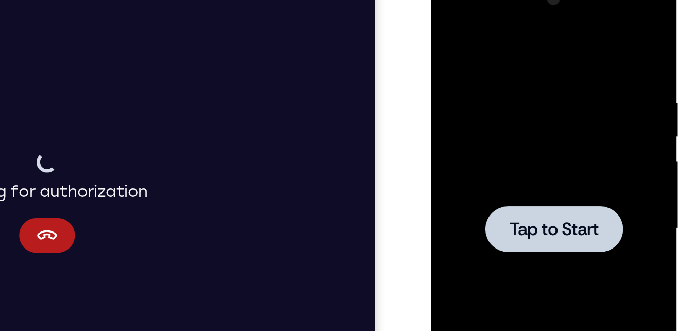
scroll to position [104, 0]
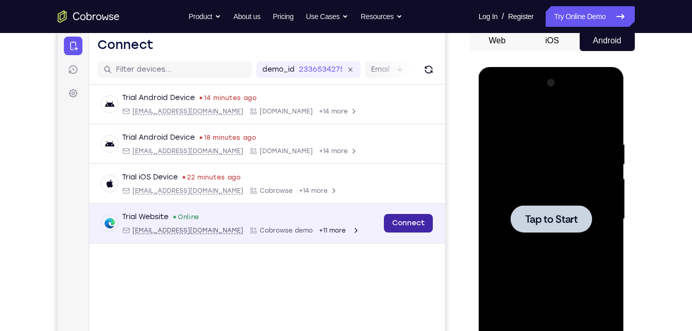
click at [421, 222] on link "Connect" at bounding box center [408, 223] width 49 height 19
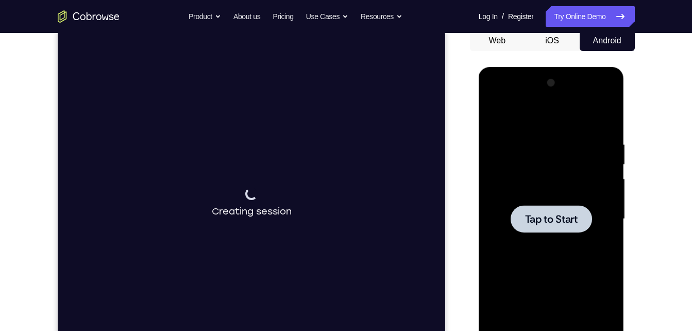
click at [554, 218] on span "Tap to Start" at bounding box center [551, 219] width 53 height 10
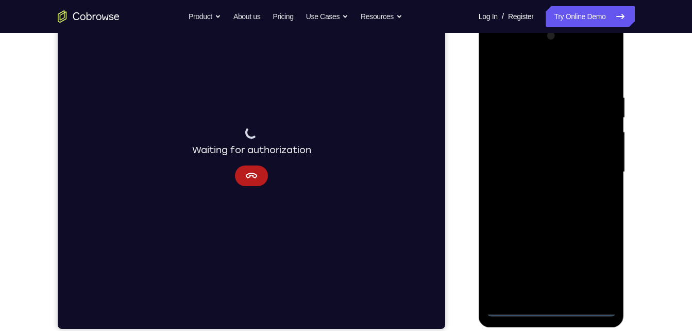
scroll to position [151, 0]
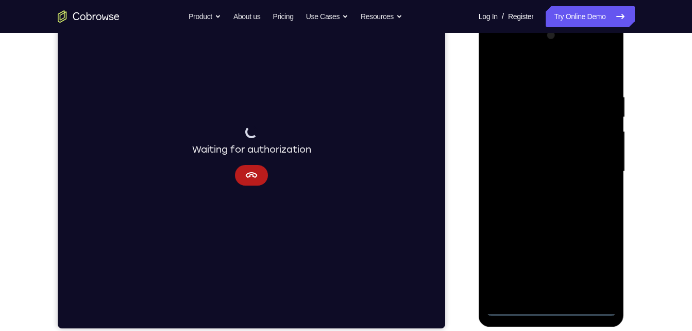
click at [557, 310] on div at bounding box center [552, 171] width 130 height 289
click at [600, 270] on div at bounding box center [552, 171] width 130 height 289
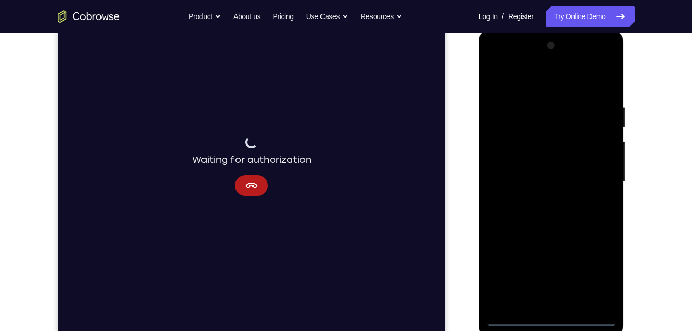
scroll to position [142, 0]
click at [546, 73] on div at bounding box center [552, 181] width 130 height 289
click at [596, 180] on div at bounding box center [552, 181] width 130 height 289
click at [538, 200] on div at bounding box center [552, 181] width 130 height 289
click at [562, 173] on div at bounding box center [552, 181] width 130 height 289
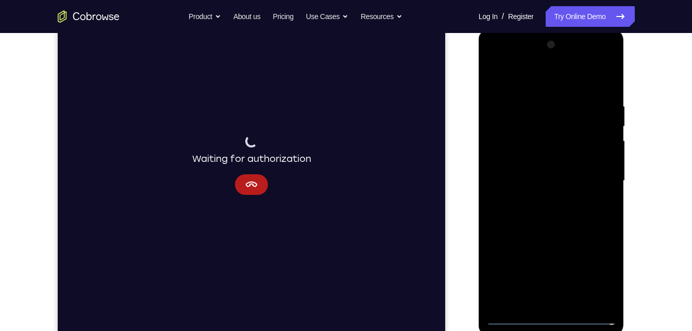
click at [565, 161] on div at bounding box center [552, 181] width 130 height 289
click at [570, 178] on div at bounding box center [552, 181] width 130 height 289
click at [568, 217] on div at bounding box center [552, 181] width 130 height 289
click at [550, 213] on div at bounding box center [552, 181] width 130 height 289
click at [612, 305] on div at bounding box center [552, 181] width 130 height 289
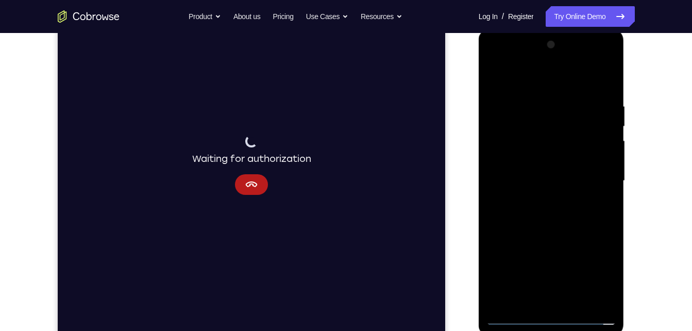
click at [578, 233] on div at bounding box center [552, 181] width 130 height 289
click at [576, 303] on div at bounding box center [552, 181] width 130 height 289
click at [553, 237] on div at bounding box center [552, 181] width 130 height 289
click at [499, 78] on div at bounding box center [552, 181] width 130 height 289
click at [609, 78] on div at bounding box center [552, 181] width 130 height 289
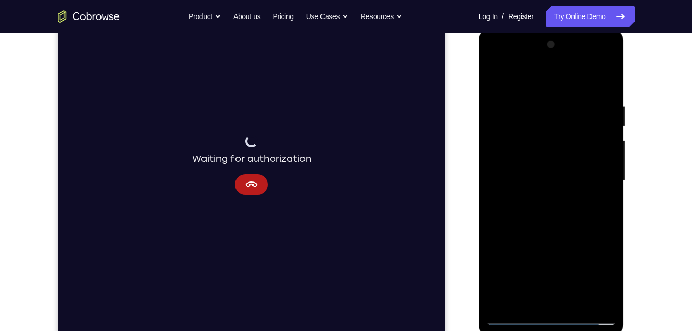
click at [500, 102] on div at bounding box center [552, 181] width 130 height 289
click at [502, 106] on div at bounding box center [552, 181] width 130 height 289
click at [540, 294] on div at bounding box center [552, 181] width 130 height 289
click at [584, 184] on div at bounding box center [552, 181] width 130 height 289
click at [573, 302] on div at bounding box center [552, 181] width 130 height 289
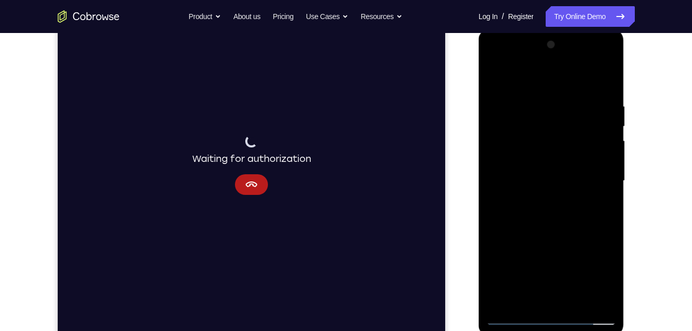
click at [510, 322] on div at bounding box center [552, 181] width 130 height 289
click at [505, 104] on div at bounding box center [552, 181] width 130 height 289
click at [510, 105] on div at bounding box center [552, 181] width 130 height 289
click at [488, 209] on div at bounding box center [552, 181] width 130 height 289
click at [502, 101] on div at bounding box center [552, 181] width 130 height 289
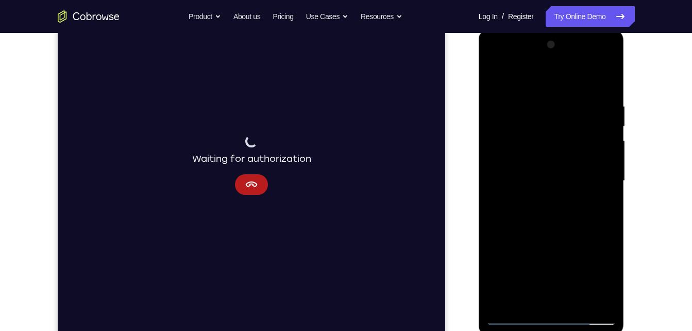
click at [507, 303] on div at bounding box center [552, 181] width 130 height 289
click at [535, 209] on div at bounding box center [552, 181] width 130 height 289
click at [553, 304] on div at bounding box center [552, 181] width 130 height 289
click at [509, 305] on div at bounding box center [552, 181] width 130 height 289
click at [611, 74] on div at bounding box center [552, 181] width 130 height 289
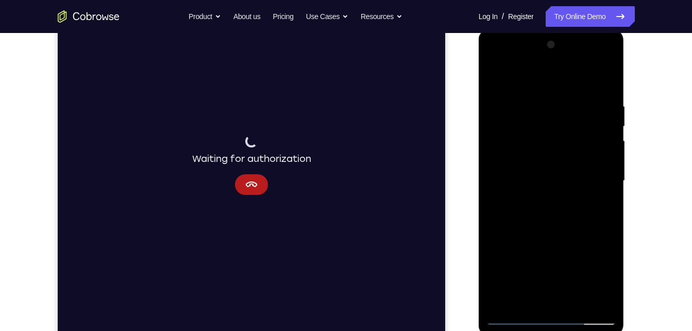
click at [502, 104] on div at bounding box center [552, 181] width 130 height 289
click at [498, 156] on div at bounding box center [552, 181] width 130 height 289
click at [598, 154] on div at bounding box center [552, 181] width 130 height 289
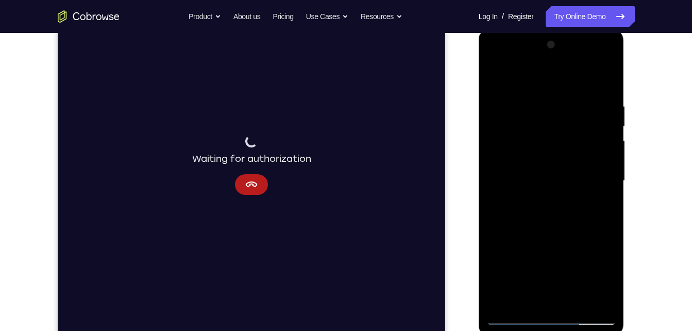
click at [598, 154] on div at bounding box center [552, 181] width 130 height 289
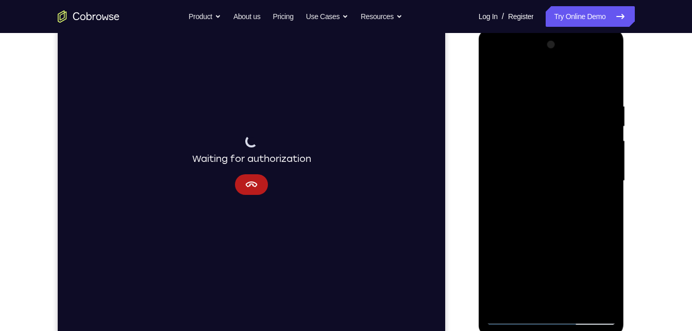
click at [609, 49] on div at bounding box center [552, 181] width 130 height 289
click at [510, 100] on div at bounding box center [552, 181] width 130 height 289
click at [537, 299] on div at bounding box center [552, 181] width 130 height 289
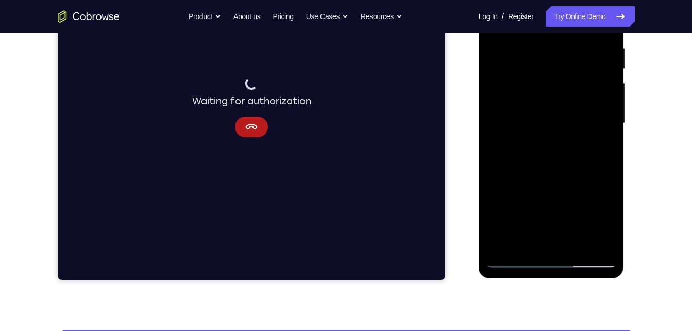
scroll to position [201, 0]
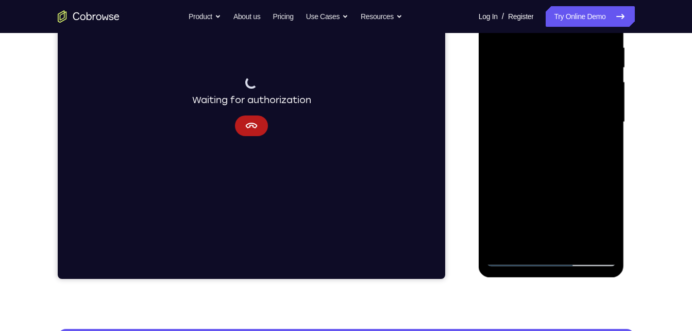
click at [554, 170] on div at bounding box center [552, 122] width 130 height 289
click at [561, 126] on div at bounding box center [552, 122] width 130 height 289
click at [554, 238] on div at bounding box center [552, 122] width 130 height 289
click at [526, 242] on div at bounding box center [552, 122] width 130 height 289
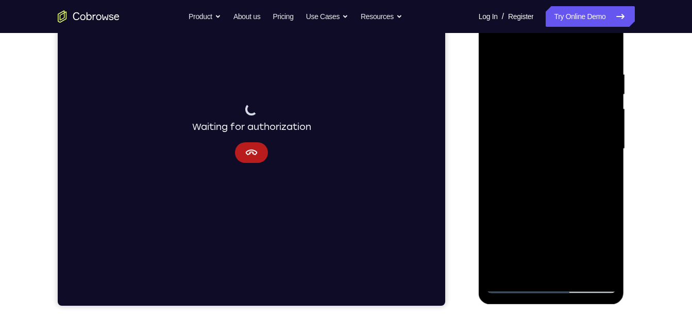
scroll to position [173, 0]
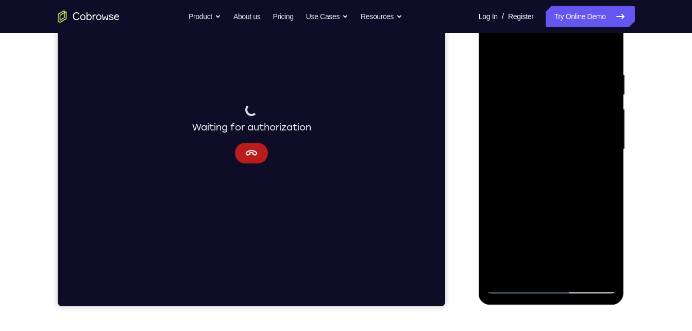
click at [506, 274] on div at bounding box center [552, 149] width 130 height 289
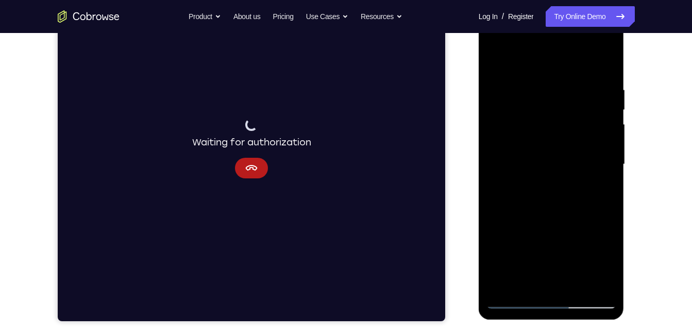
scroll to position [157, 0]
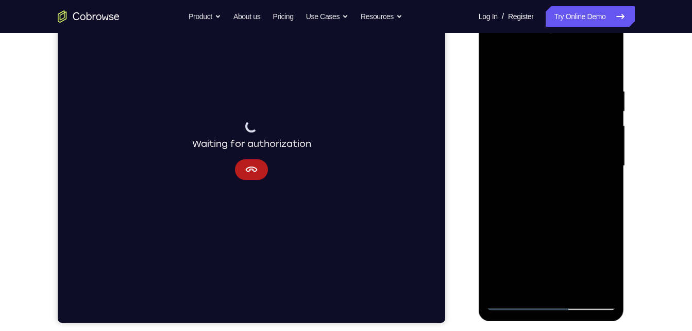
click at [607, 63] on div at bounding box center [552, 166] width 130 height 289
click at [505, 89] on div at bounding box center [552, 166] width 130 height 289
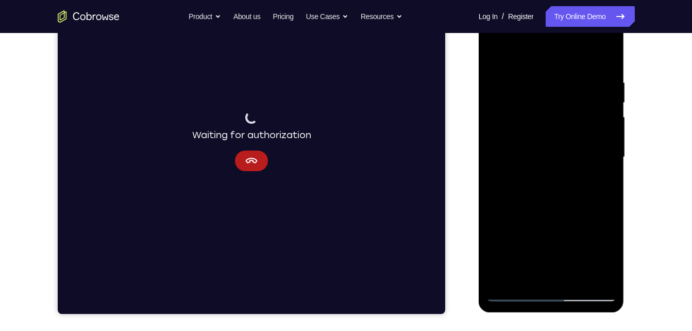
scroll to position [166, 0]
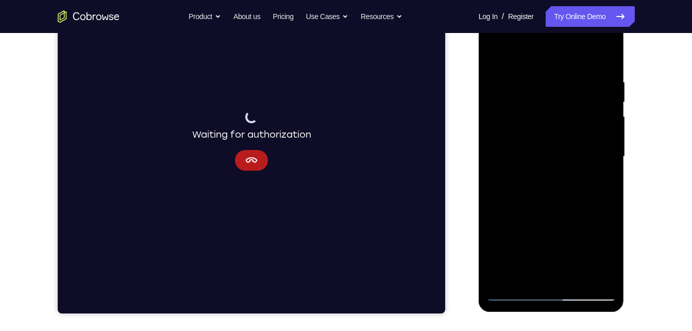
click at [503, 85] on div at bounding box center [552, 156] width 130 height 289
click at [518, 276] on div at bounding box center [552, 156] width 130 height 289
click at [550, 199] on div at bounding box center [552, 156] width 130 height 289
click at [611, 277] on div at bounding box center [552, 156] width 130 height 289
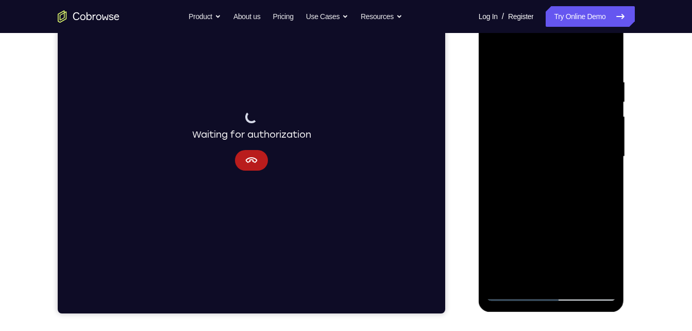
click at [611, 277] on div at bounding box center [552, 156] width 130 height 289
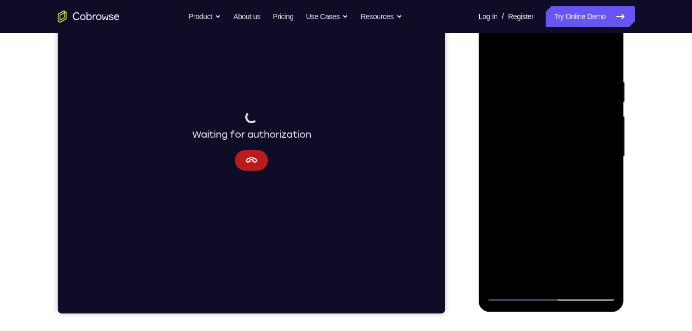
click at [611, 277] on div at bounding box center [552, 156] width 130 height 289
click at [589, 164] on div at bounding box center [552, 156] width 130 height 289
click at [553, 273] on div at bounding box center [552, 156] width 130 height 289
click at [514, 294] on div at bounding box center [552, 156] width 130 height 289
click at [510, 86] on div at bounding box center [552, 156] width 130 height 289
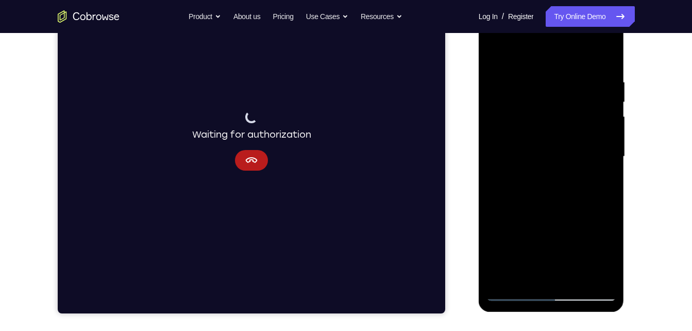
click at [553, 272] on div at bounding box center [552, 156] width 130 height 289
click at [530, 119] on div at bounding box center [552, 156] width 130 height 289
click at [499, 125] on div at bounding box center [552, 156] width 130 height 289
drag, startPoint x: 503, startPoint y: 116, endPoint x: 534, endPoint y: 357, distance: 243.3
click at [534, 314] on html "Online web based iOS Simulators and Android Emulators. Run iPhone, iPad, Mobile…" at bounding box center [552, 159] width 147 height 309
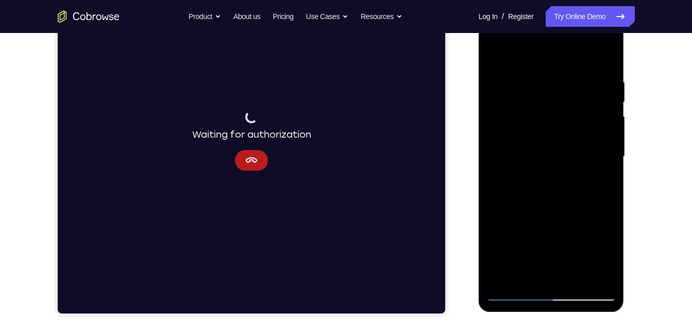
click at [506, 88] on div at bounding box center [552, 156] width 130 height 289
click at [509, 81] on div at bounding box center [552, 156] width 130 height 289
click at [550, 274] on div at bounding box center [552, 156] width 130 height 289
click at [604, 158] on div at bounding box center [552, 156] width 130 height 289
click at [569, 273] on div at bounding box center [552, 156] width 130 height 289
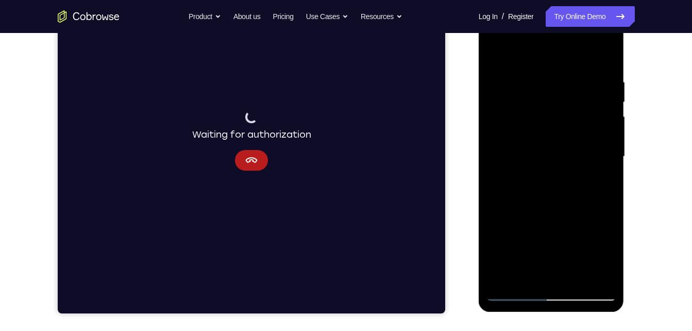
click at [544, 230] on div at bounding box center [552, 156] width 130 height 289
click at [499, 54] on div at bounding box center [552, 156] width 130 height 289
click at [510, 79] on div at bounding box center [552, 156] width 130 height 289
click at [535, 278] on div at bounding box center [552, 156] width 130 height 289
click at [572, 148] on div at bounding box center [552, 156] width 130 height 289
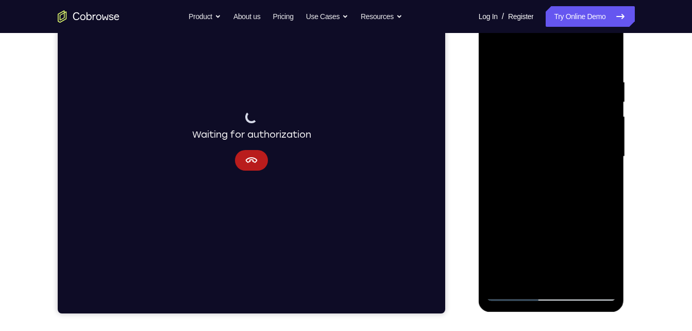
click at [570, 277] on div at bounding box center [552, 156] width 130 height 289
click at [518, 293] on div at bounding box center [552, 156] width 130 height 289
click at [506, 77] on div at bounding box center [552, 156] width 130 height 289
click at [522, 280] on div at bounding box center [552, 156] width 130 height 289
click at [512, 94] on div at bounding box center [552, 156] width 130 height 289
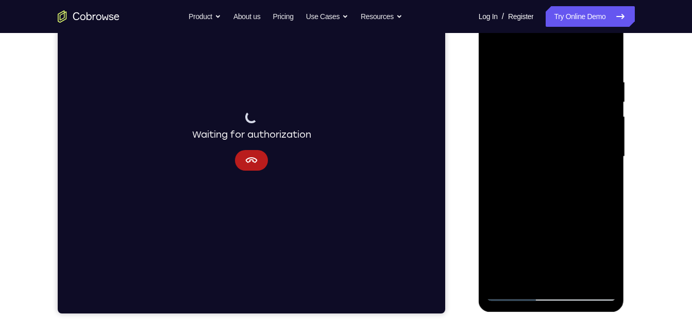
click at [493, 104] on div at bounding box center [552, 156] width 130 height 289
click at [511, 88] on div at bounding box center [552, 156] width 130 height 289
click at [531, 282] on div at bounding box center [552, 156] width 130 height 289
click at [557, 123] on div at bounding box center [552, 156] width 130 height 289
click at [570, 278] on div at bounding box center [552, 156] width 130 height 289
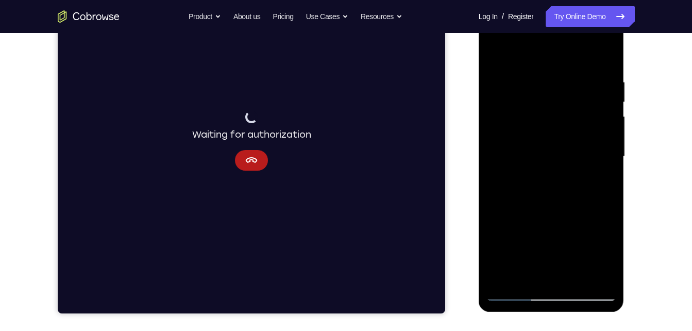
click at [517, 293] on div at bounding box center [552, 156] width 130 height 289
click at [502, 74] on div at bounding box center [552, 156] width 130 height 289
click at [505, 269] on div at bounding box center [552, 156] width 130 height 289
click at [474, 119] on div at bounding box center [552, 155] width 165 height 317
click at [484, 122] on div at bounding box center [552, 158] width 146 height 307
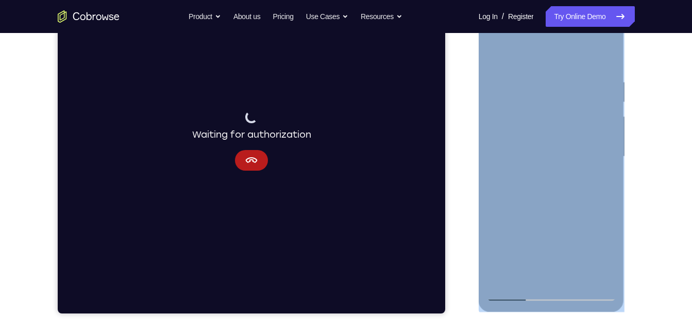
click at [484, 122] on div at bounding box center [552, 158] width 146 height 307
drag, startPoint x: 484, startPoint y: 122, endPoint x: 495, endPoint y: 131, distance: 14.3
click at [495, 131] on div at bounding box center [552, 156] width 130 height 289
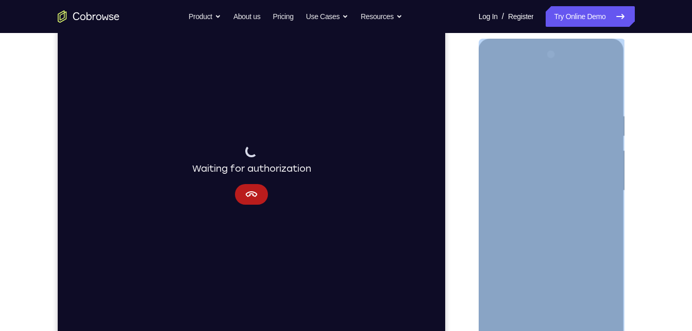
scroll to position [131, 0]
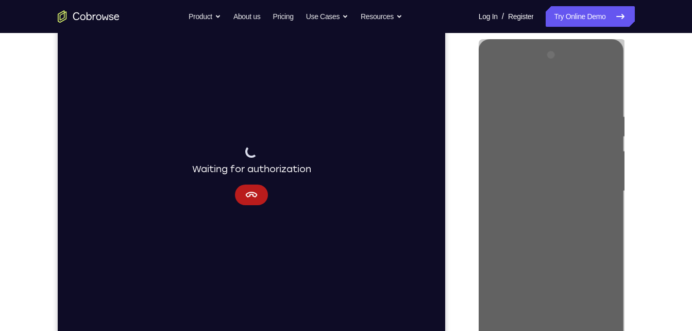
click at [466, 208] on div "Your Support Agent Your Customer Web iOS Android" at bounding box center [346, 158] width 577 height 381
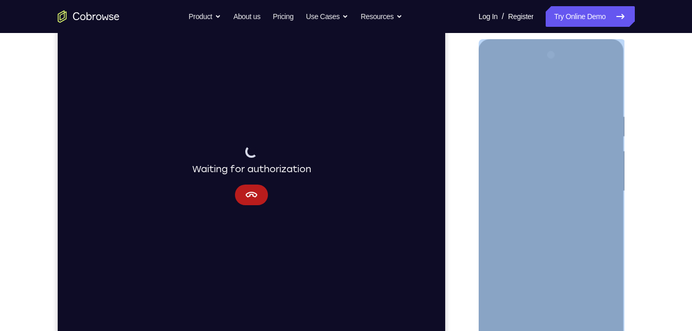
click at [610, 58] on div at bounding box center [552, 191] width 130 height 289
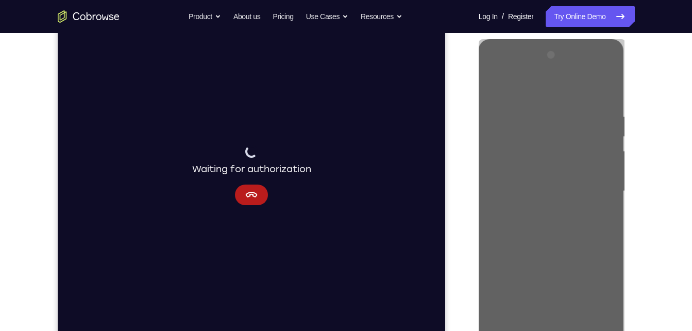
click at [440, 113] on div "Waiting for authorization" at bounding box center [251, 175] width 388 height 345
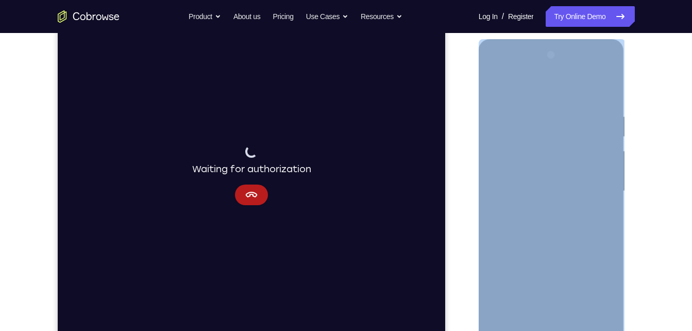
click at [582, 171] on div at bounding box center [552, 191] width 130 height 289
click at [586, 124] on div at bounding box center [552, 191] width 130 height 289
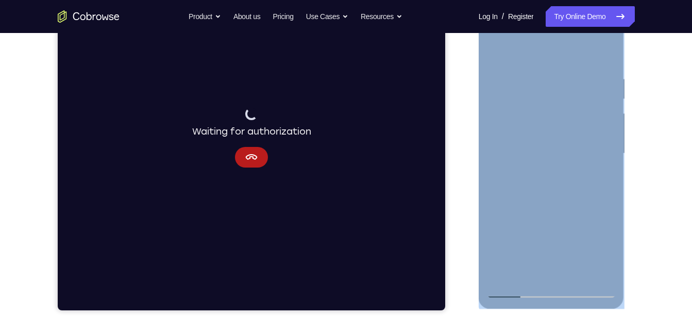
scroll to position [170, 0]
click at [494, 55] on div at bounding box center [552, 153] width 130 height 289
click at [495, 55] on div at bounding box center [552, 153] width 130 height 289
click at [537, 80] on div at bounding box center [552, 153] width 130 height 289
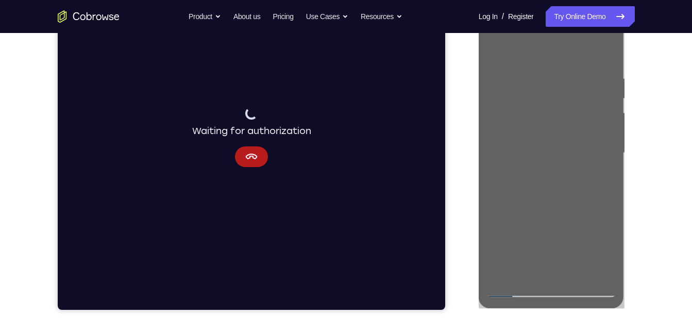
click at [637, 56] on div "Your Support Agent Your Customer Web iOS Android Next Steps We’d be happy to gi…" at bounding box center [346, 203] width 660 height 680
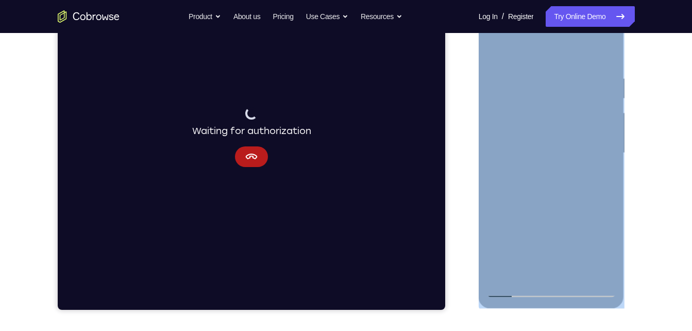
click at [615, 91] on div at bounding box center [552, 153] width 130 height 289
click at [600, 52] on div at bounding box center [552, 153] width 130 height 289
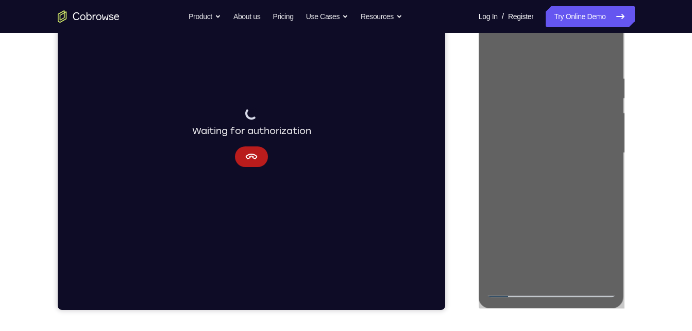
click at [468, 156] on div "Your Support Agent Your Customer Web iOS Android" at bounding box center [346, 119] width 577 height 381
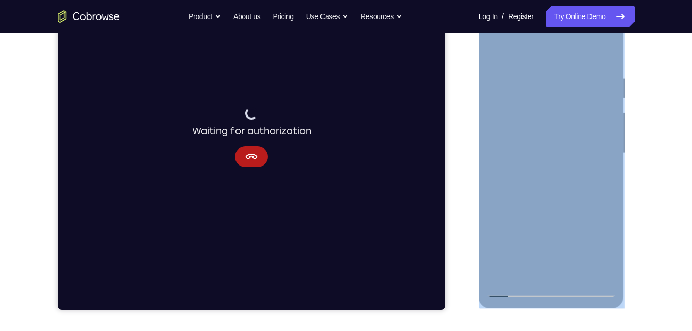
click at [483, 157] on div at bounding box center [552, 154] width 146 height 307
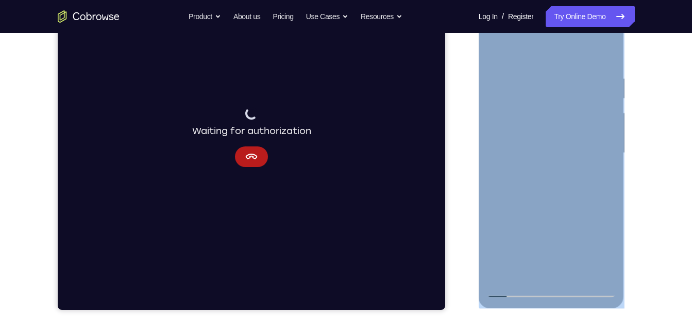
click at [483, 157] on div at bounding box center [552, 154] width 146 height 307
click at [571, 277] on div at bounding box center [552, 153] width 130 height 289
click at [555, 112] on div at bounding box center [552, 153] width 130 height 289
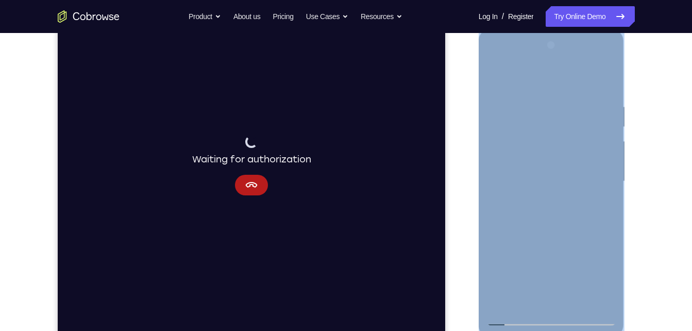
click at [499, 79] on div at bounding box center [552, 181] width 130 height 289
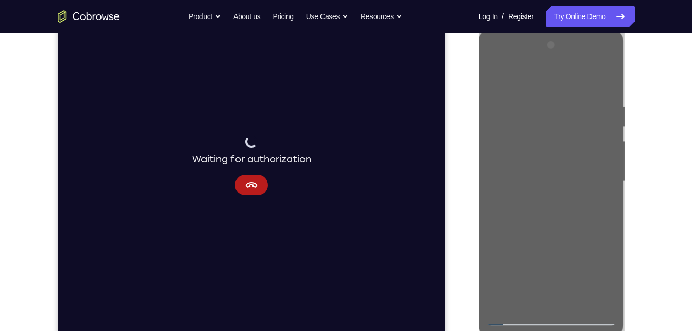
click at [471, 131] on div at bounding box center [552, 180] width 165 height 317
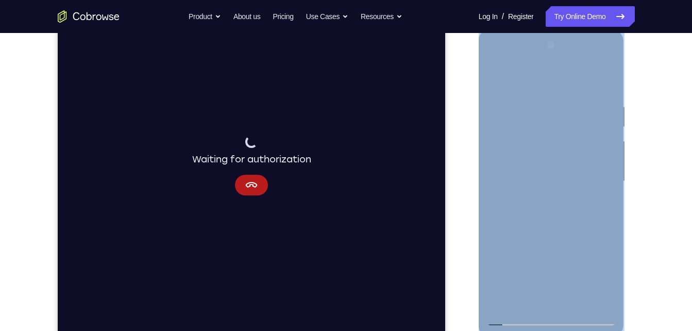
click at [483, 131] on div at bounding box center [552, 182] width 146 height 307
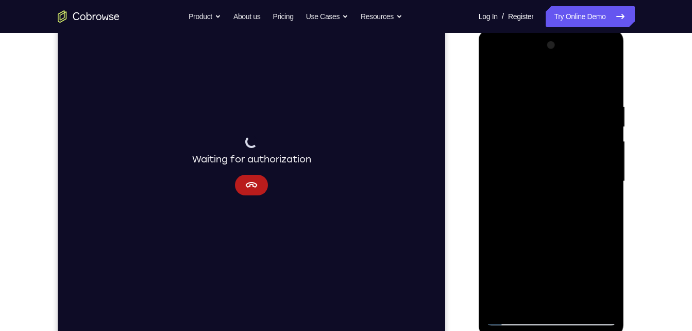
drag, startPoint x: 520, startPoint y: 101, endPoint x: 636, endPoint y: 100, distance: 115.5
click at [626, 100] on html "Online web based iOS Simulators and Android Emulators. Run iPhone, iPad, Mobile…" at bounding box center [552, 183] width 147 height 309
drag, startPoint x: 526, startPoint y: 113, endPoint x: 625, endPoint y: 132, distance: 100.8
click at [625, 132] on div at bounding box center [552, 183] width 147 height 309
drag, startPoint x: 551, startPoint y: 101, endPoint x: 629, endPoint y: 102, distance: 77.4
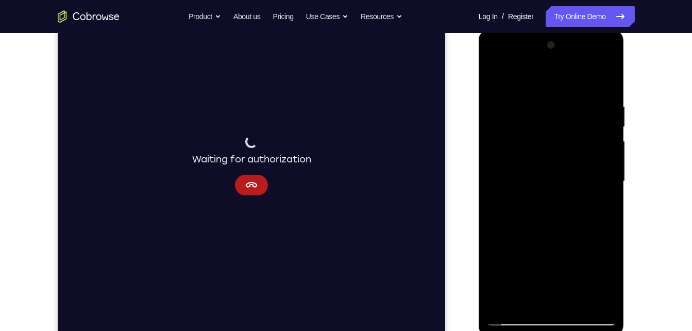
click at [626, 102] on html "Online web based iOS Simulators and Android Emulators. Run iPhone, iPad, Mobile…" at bounding box center [552, 183] width 147 height 309
click at [574, 307] on div at bounding box center [552, 181] width 130 height 289
click at [521, 323] on div at bounding box center [552, 181] width 130 height 289
click at [528, 302] on div at bounding box center [552, 181] width 130 height 289
click at [592, 77] on div at bounding box center [552, 181] width 130 height 289
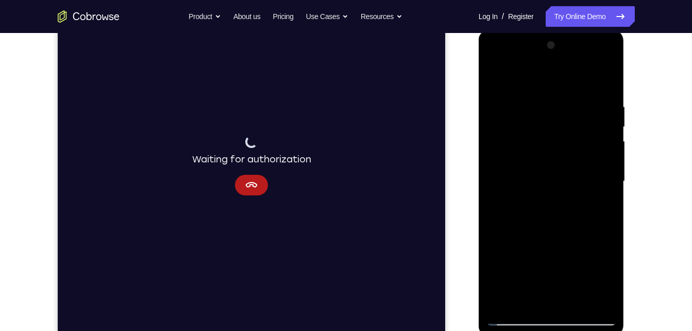
click at [608, 126] on div at bounding box center [552, 181] width 130 height 289
click at [607, 126] on div at bounding box center [552, 181] width 130 height 289
click at [603, 75] on div at bounding box center [552, 181] width 130 height 289
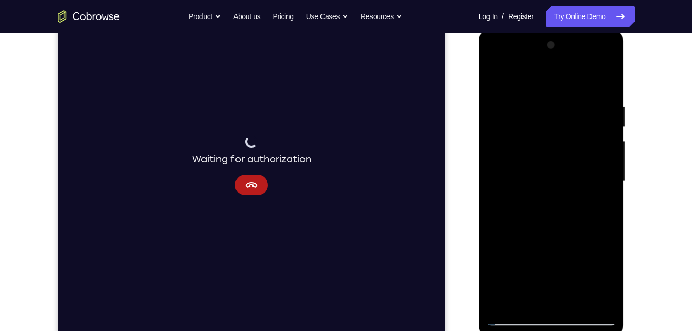
click at [583, 307] on div at bounding box center [552, 181] width 130 height 289
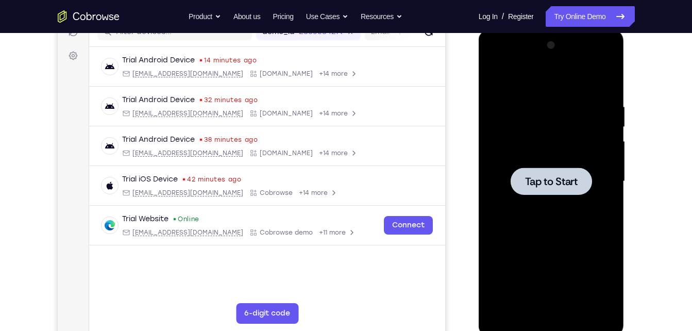
click at [549, 194] on div at bounding box center [551, 181] width 81 height 27
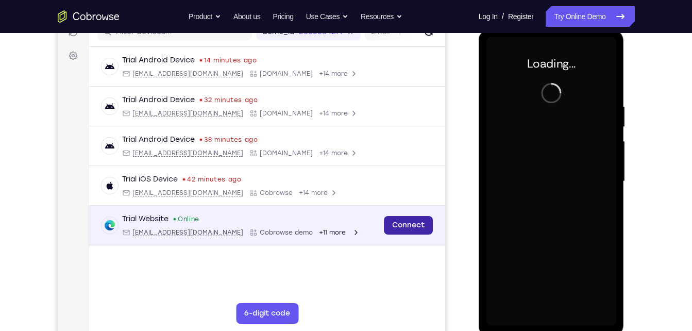
click at [428, 218] on link "Connect" at bounding box center [408, 225] width 49 height 19
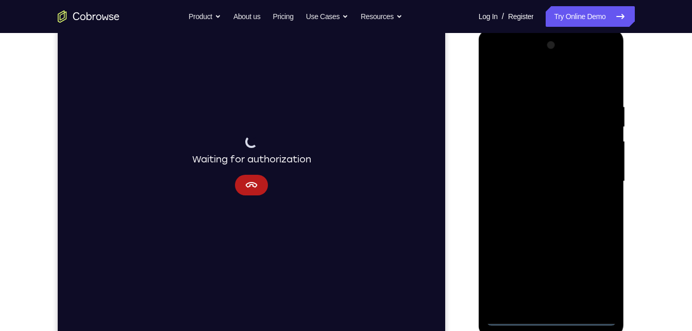
click at [556, 323] on div at bounding box center [552, 181] width 130 height 289
click at [583, 266] on div at bounding box center [552, 181] width 130 height 289
click at [601, 269] on div at bounding box center [552, 181] width 130 height 289
click at [553, 87] on div at bounding box center [552, 181] width 130 height 289
click at [589, 177] on div at bounding box center [552, 181] width 130 height 289
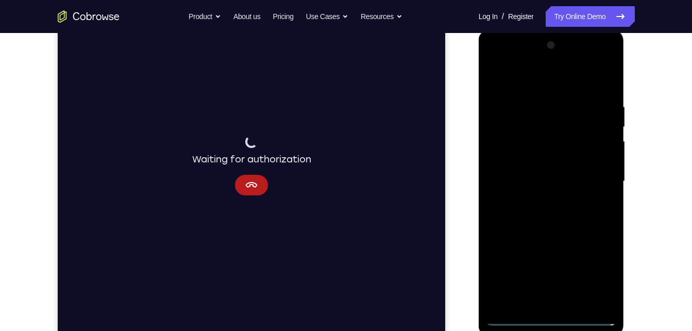
click at [571, 303] on div at bounding box center [552, 181] width 130 height 289
click at [532, 175] on div at bounding box center [552, 181] width 130 height 289
click at [538, 164] on div at bounding box center [552, 181] width 130 height 289
click at [552, 183] on div at bounding box center [552, 181] width 130 height 289
click at [553, 220] on div at bounding box center [552, 181] width 130 height 289
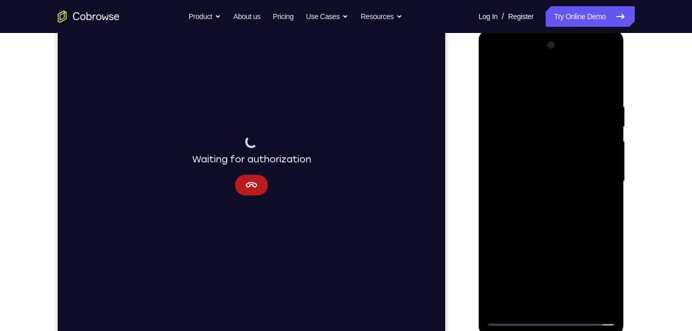
click at [551, 216] on div at bounding box center [552, 181] width 130 height 289
click at [541, 218] on div at bounding box center [552, 181] width 130 height 289
click at [605, 93] on div at bounding box center [552, 181] width 130 height 289
click at [538, 97] on div at bounding box center [552, 181] width 130 height 289
click at [605, 83] on div at bounding box center [552, 181] width 130 height 289
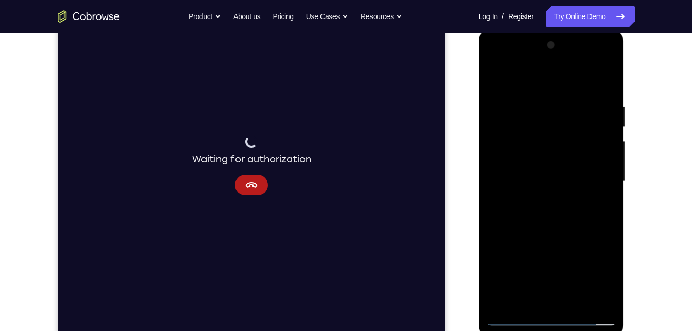
click at [580, 305] on div at bounding box center [552, 181] width 130 height 289
click at [551, 237] on div at bounding box center [552, 181] width 130 height 289
click at [498, 73] on div at bounding box center [552, 181] width 130 height 289
click at [609, 75] on div at bounding box center [552, 181] width 130 height 289
click at [509, 103] on div at bounding box center [552, 181] width 130 height 289
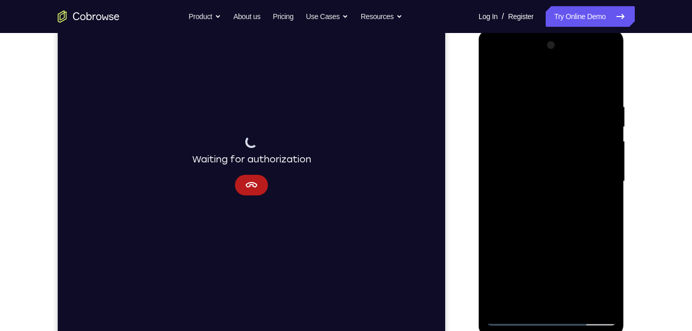
drag, startPoint x: 531, startPoint y: 263, endPoint x: 550, endPoint y: 156, distance: 108.9
click at [550, 156] on div at bounding box center [552, 181] width 130 height 289
drag, startPoint x: 543, startPoint y: 208, endPoint x: 525, endPoint y: 234, distance: 31.8
click at [525, 234] on div at bounding box center [552, 181] width 130 height 289
click at [541, 164] on div at bounding box center [552, 181] width 130 height 289
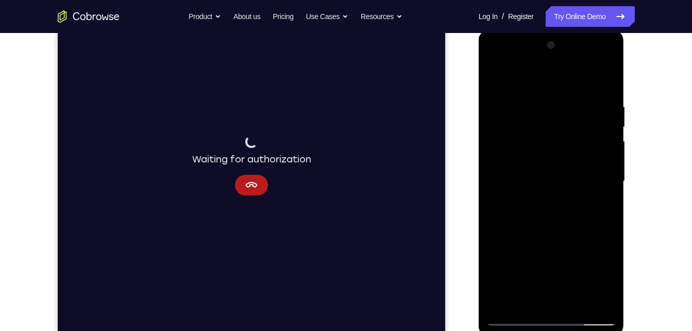
drag, startPoint x: 541, startPoint y: 164, endPoint x: 535, endPoint y: 241, distance: 77.5
click at [535, 241] on div at bounding box center [552, 181] width 130 height 289
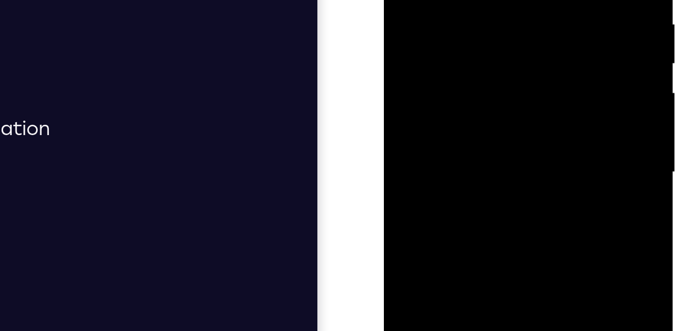
click at [513, 25] on div at bounding box center [457, 21] width 130 height 289
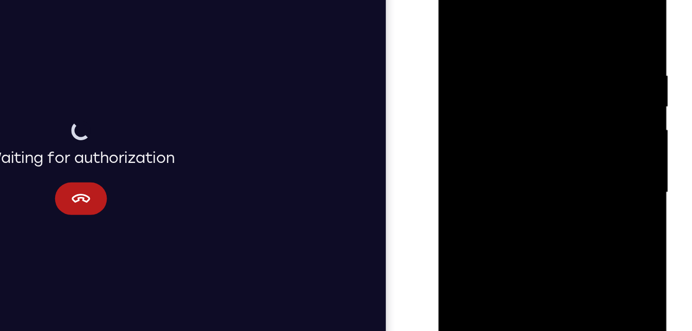
click at [453, 2] on div at bounding box center [512, 106] width 130 height 289
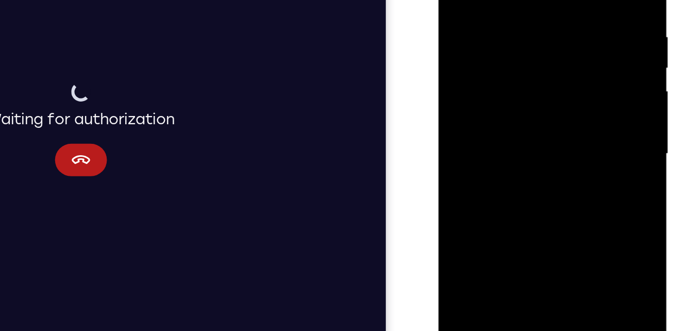
click at [559, 86] on div at bounding box center [512, 67] width 130 height 289
click at [484, 92] on div at bounding box center [512, 67] width 130 height 289
click at [558, 80] on div at bounding box center [512, 67] width 130 height 289
drag, startPoint x: 534, startPoint y: 102, endPoint x: 543, endPoint y: 144, distance: 42.8
click at [543, 144] on div at bounding box center [512, 67] width 130 height 289
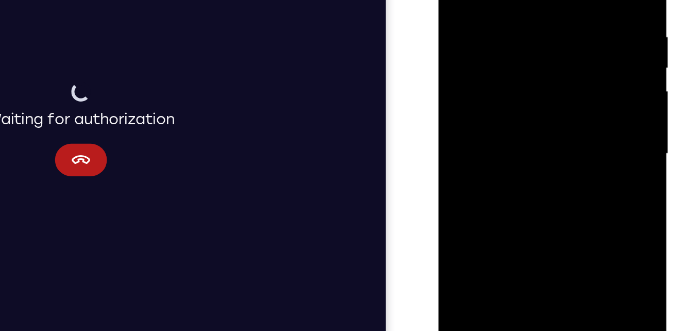
click at [564, 52] on div at bounding box center [512, 67] width 130 height 289
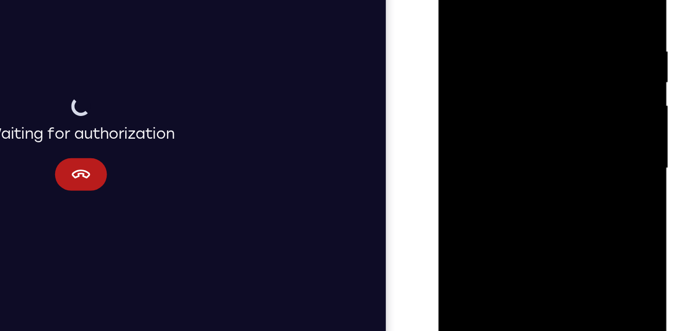
click at [564, 65] on div at bounding box center [512, 82] width 130 height 289
click at [454, 0] on div at bounding box center [512, 82] width 130 height 289
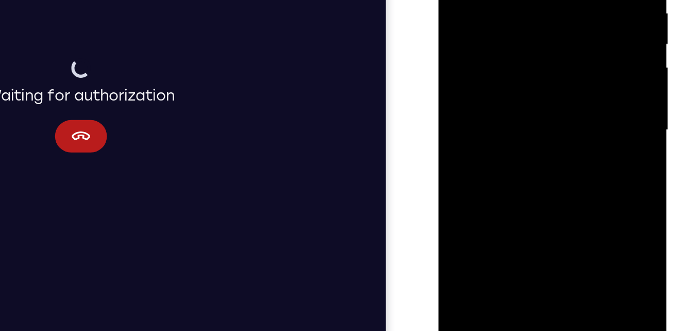
drag, startPoint x: 502, startPoint y: 116, endPoint x: 502, endPoint y: 57, distance: 58.8
click at [502, 57] on div at bounding box center [512, 43] width 130 height 289
drag, startPoint x: 502, startPoint y: 57, endPoint x: 495, endPoint y: 141, distance: 84.3
click at [495, 141] on div at bounding box center [512, 43] width 130 height 289
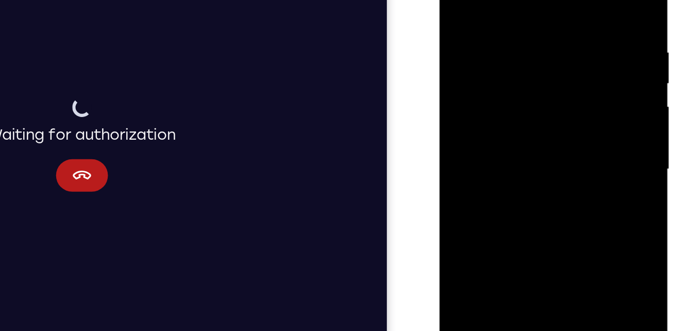
click at [571, 71] on div at bounding box center [513, 82] width 130 height 289
click at [457, 0] on div at bounding box center [513, 82] width 130 height 289
drag, startPoint x: 515, startPoint y: 70, endPoint x: 530, endPoint y: -30, distance: 101.6
click at [530, 0] on div at bounding box center [513, 82] width 130 height 289
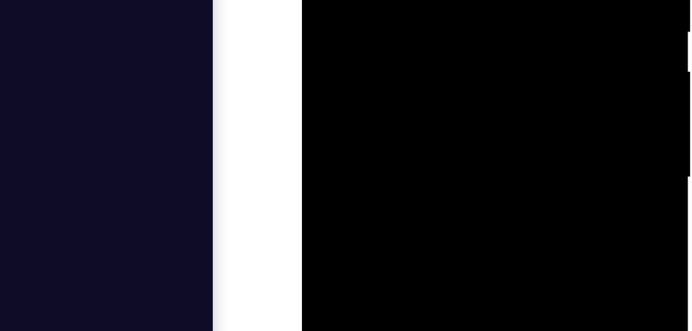
drag, startPoint x: 428, startPoint y: -83, endPoint x: 434, endPoint y: -25, distance: 58.5
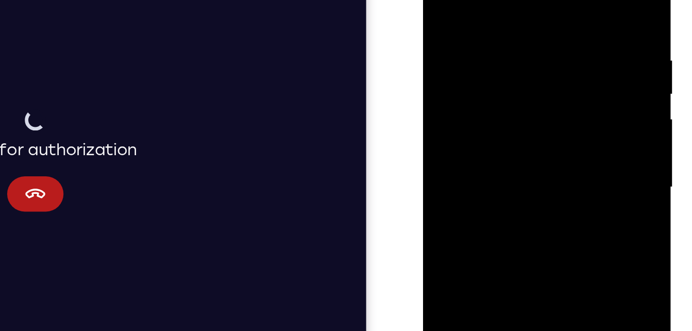
click at [442, 0] on div at bounding box center [496, 80] width 130 height 289
drag, startPoint x: 530, startPoint y: 102, endPoint x: 525, endPoint y: -30, distance: 132.1
click at [525, 0] on div at bounding box center [496, 80] width 130 height 289
click at [459, 82] on div at bounding box center [496, 80] width 130 height 289
drag, startPoint x: 533, startPoint y: 42, endPoint x: 535, endPoint y: 120, distance: 77.9
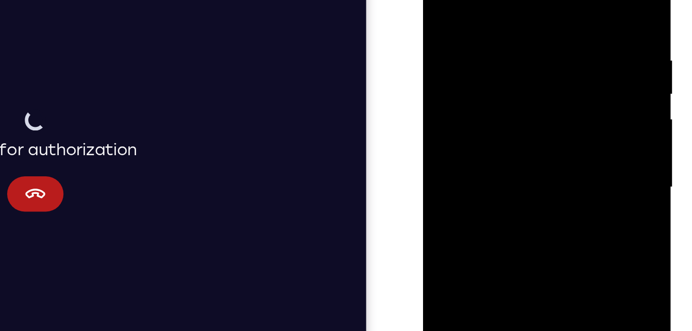
click at [535, 120] on div at bounding box center [496, 80] width 130 height 289
click at [551, 68] on div at bounding box center [496, 80] width 130 height 289
click at [439, 0] on div at bounding box center [496, 80] width 130 height 289
drag, startPoint x: 504, startPoint y: 89, endPoint x: 505, endPoint y: -30, distance: 119.1
click at [505, 0] on div at bounding box center [496, 80] width 130 height 289
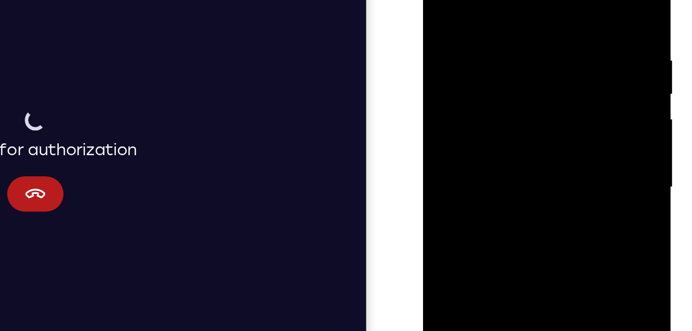
click at [501, 100] on div at bounding box center [496, 80] width 130 height 289
drag, startPoint x: 501, startPoint y: 100, endPoint x: 498, endPoint y: 176, distance: 76.4
click at [498, 176] on div at bounding box center [496, 80] width 130 height 289
click at [439, 0] on div at bounding box center [496, 80] width 130 height 289
drag, startPoint x: 541, startPoint y: 126, endPoint x: 549, endPoint y: -7, distance: 133.2
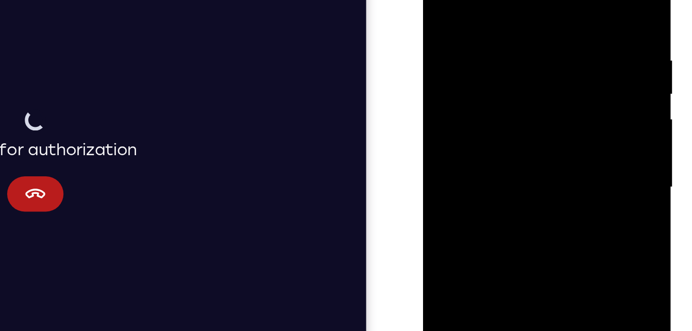
click at [549, 0] on div at bounding box center [496, 80] width 130 height 289
click at [535, 70] on div at bounding box center [496, 80] width 130 height 289
drag, startPoint x: 535, startPoint y: 70, endPoint x: 534, endPoint y: 142, distance: 72.2
click at [534, 142] on div at bounding box center [496, 80] width 130 height 289
click at [442, 0] on div at bounding box center [496, 80] width 130 height 289
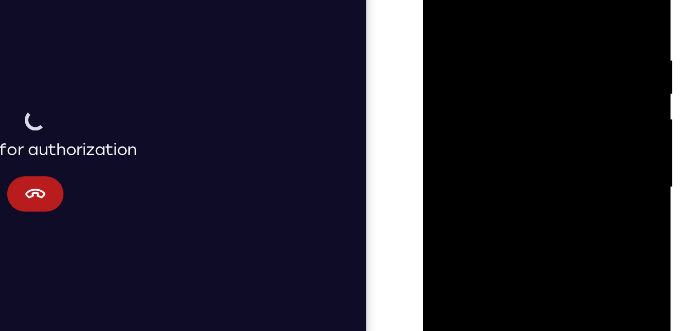
drag, startPoint x: 534, startPoint y: 80, endPoint x: 522, endPoint y: -18, distance: 98.7
click at [522, 0] on div at bounding box center [496, 80] width 130 height 289
drag, startPoint x: 476, startPoint y: 82, endPoint x: 490, endPoint y: 30, distance: 53.4
click at [490, 30] on div at bounding box center [496, 80] width 130 height 289
click at [453, 113] on div at bounding box center [496, 80] width 130 height 289
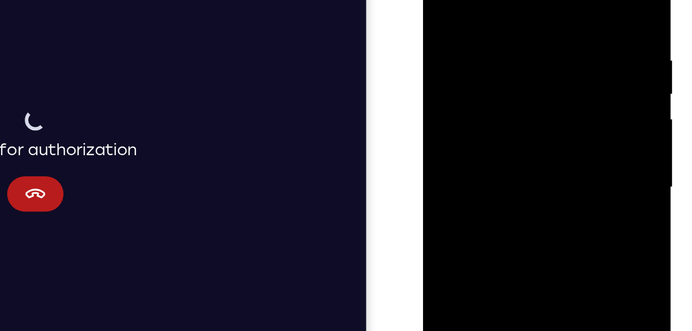
drag, startPoint x: 472, startPoint y: 97, endPoint x: 468, endPoint y: 172, distance: 74.9
click at [468, 172] on div at bounding box center [496, 80] width 130 height 289
click at [554, 68] on div at bounding box center [496, 80] width 130 height 289
drag, startPoint x: 534, startPoint y: 71, endPoint x: 529, endPoint y: 126, distance: 55.4
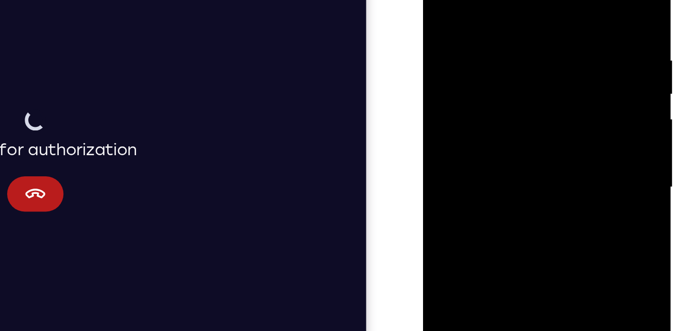
click at [529, 126] on div at bounding box center [496, 80] width 130 height 289
click at [441, 0] on div at bounding box center [496, 80] width 130 height 289
click at [492, 6] on div at bounding box center [496, 80] width 130 height 289
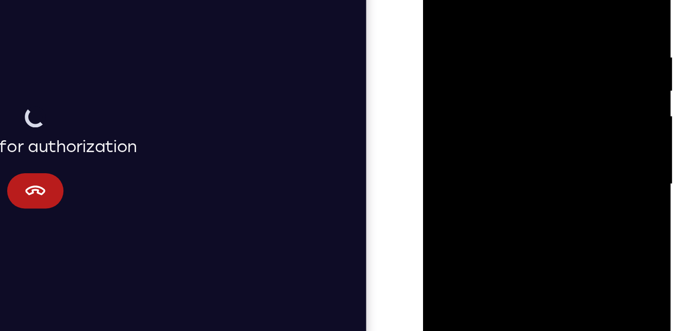
click at [533, 59] on div at bounding box center [496, 77] width 130 height 289
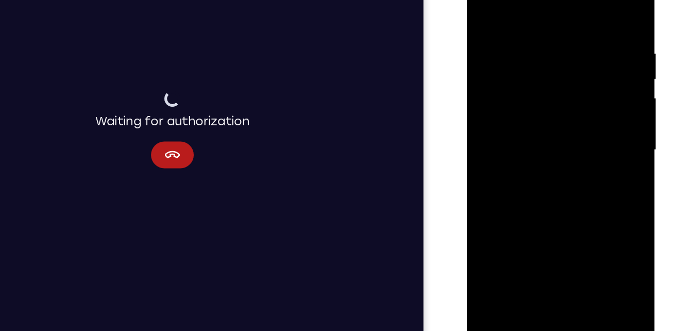
click at [581, 222] on div at bounding box center [540, 105] width 130 height 289
drag, startPoint x: 585, startPoint y: 94, endPoint x: 458, endPoint y: 87, distance: 127.6
click at [467, 87] on html "Online web based iOS Simulators and Android Emulators. Run iPhone, iPad, Mobile…" at bounding box center [540, 108] width 147 height 309
drag, startPoint x: 562, startPoint y: 110, endPoint x: 422, endPoint y: 105, distance: 139.8
click at [467, 105] on html "Online web based iOS Simulators and Android Emulators. Run iPhone, iPad, Mobile…" at bounding box center [540, 108] width 147 height 309
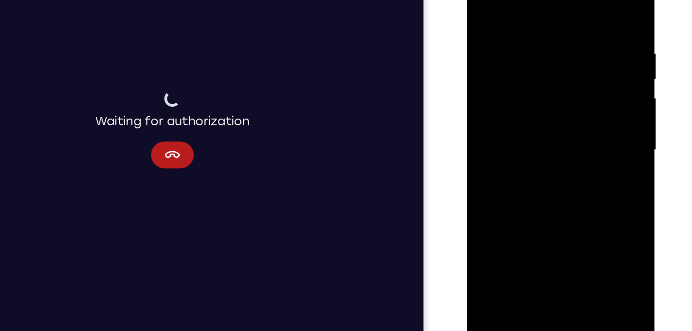
drag, startPoint x: 573, startPoint y: 104, endPoint x: 422, endPoint y: 89, distance: 151.8
click at [467, 89] on html "Online web based iOS Simulators and Android Emulators. Run iPhone, iPad, Mobile…" at bounding box center [540, 108] width 147 height 309
drag, startPoint x: 572, startPoint y: 74, endPoint x: 444, endPoint y: 70, distance: 128.4
click at [467, 70] on html "Online web based iOS Simulators and Android Emulators. Run iPhone, iPad, Mobile…" at bounding box center [540, 108] width 147 height 309
drag, startPoint x: 577, startPoint y: 144, endPoint x: 433, endPoint y: 143, distance: 144.4
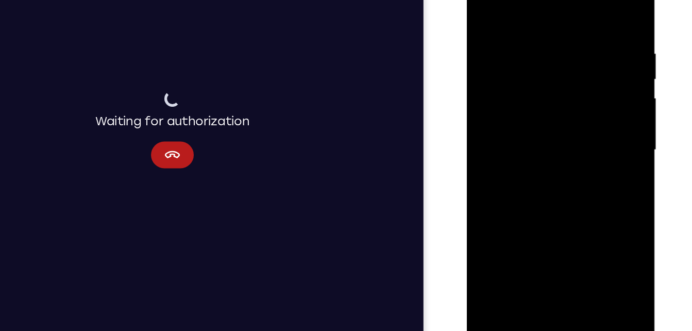
click at [467, 143] on html "Online web based iOS Simulators and Android Emulators. Run iPhone, iPad, Mobile…" at bounding box center [540, 108] width 147 height 309
click at [596, 110] on div at bounding box center [540, 105] width 130 height 289
click at [595, 109] on div at bounding box center [540, 105] width 130 height 289
click at [488, 117] on div at bounding box center [540, 105] width 130 height 289
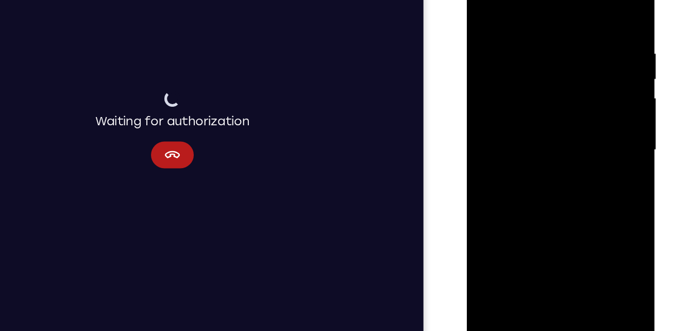
click at [488, 117] on div at bounding box center [540, 105] width 130 height 289
drag, startPoint x: 537, startPoint y: 108, endPoint x: 434, endPoint y: 118, distance: 103.1
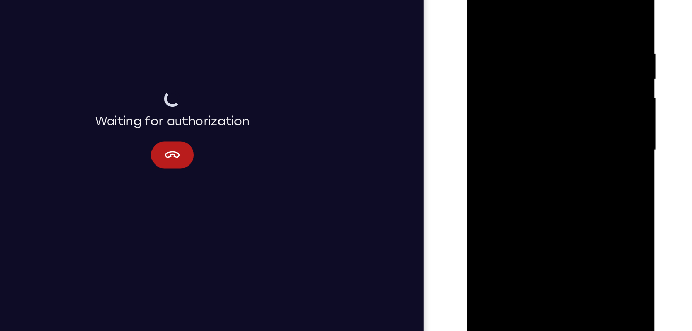
click at [467, 118] on html "Online web based iOS Simulators and Android Emulators. Run iPhone, iPad, Mobile…" at bounding box center [540, 108] width 147 height 309
drag, startPoint x: 579, startPoint y: 104, endPoint x: 473, endPoint y: 108, distance: 105.8
click at [473, 108] on div at bounding box center [540, 107] width 146 height 307
click at [543, 95] on div at bounding box center [540, 105] width 130 height 289
click at [538, 88] on div at bounding box center [540, 105] width 130 height 289
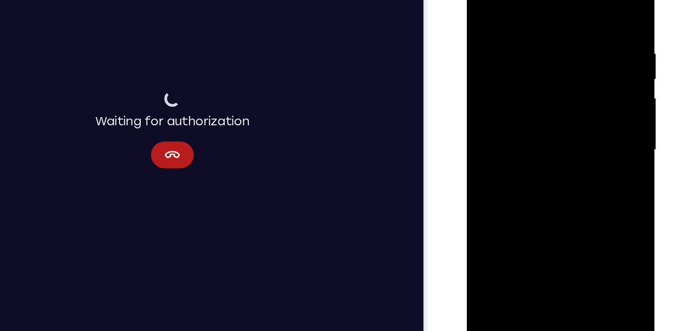
click at [486, 197] on div at bounding box center [540, 105] width 130 height 289
click at [501, 197] on div at bounding box center [540, 105] width 130 height 289
drag, startPoint x: 510, startPoint y: 201, endPoint x: 507, endPoint y: 26, distance: 174.3
click at [507, 26] on div at bounding box center [540, 105] width 130 height 289
drag, startPoint x: 505, startPoint y: 187, endPoint x: 509, endPoint y: -11, distance: 198.5
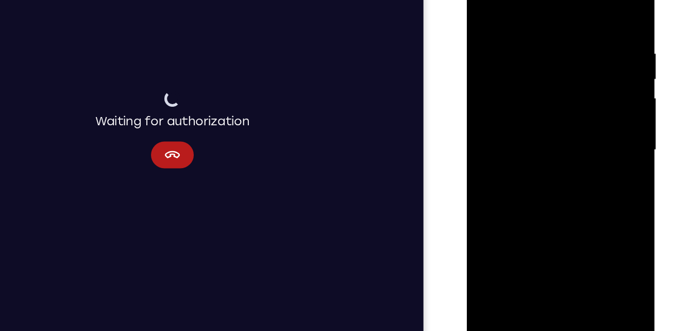
click at [509, 0] on div at bounding box center [540, 105] width 130 height 289
click at [502, 191] on div at bounding box center [540, 105] width 130 height 289
click at [513, 222] on div at bounding box center [540, 105] width 130 height 289
click at [564, 177] on div at bounding box center [540, 105] width 130 height 289
click at [591, 93] on div at bounding box center [540, 105] width 130 height 289
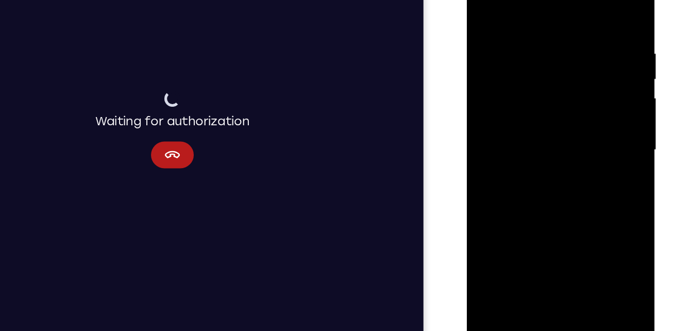
click at [486, 2] on div at bounding box center [540, 105] width 130 height 289
click at [559, 227] on div at bounding box center [540, 105] width 130 height 289
click at [487, 1] on div at bounding box center [540, 105] width 130 height 289
drag, startPoint x: 567, startPoint y: 148, endPoint x: 524, endPoint y: 265, distance: 124.3
click at [524, 263] on html "Online web based iOS Simulators and Android Emulators. Run iPhone, iPad, Mobile…" at bounding box center [540, 108] width 147 height 309
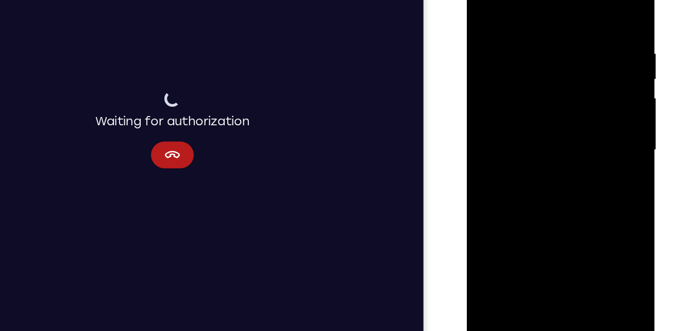
drag, startPoint x: 520, startPoint y: 47, endPoint x: 533, endPoint y: 186, distance: 139.3
click at [533, 186] on div at bounding box center [540, 105] width 130 height 289
click at [553, 10] on div at bounding box center [540, 105] width 130 height 289
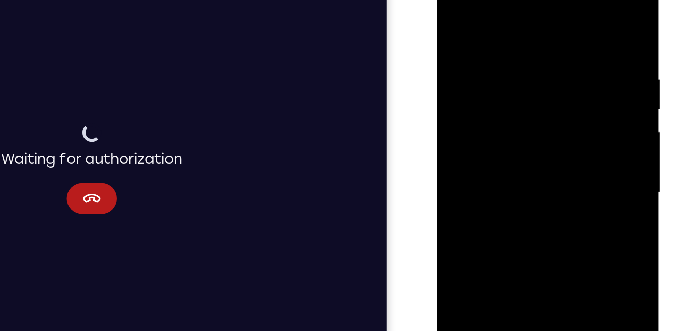
click at [563, 17] on div at bounding box center [510, 114] width 130 height 289
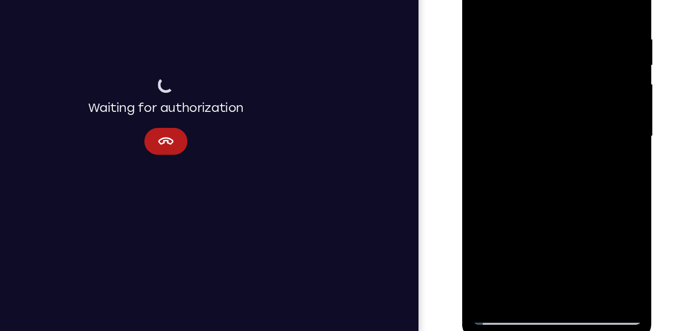
scroll to position [140, 0]
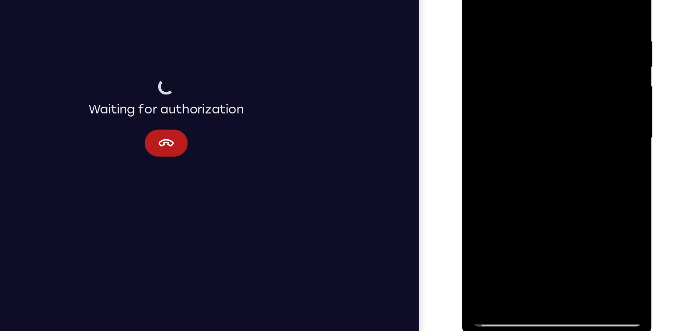
click at [586, 217] on div at bounding box center [535, 92] width 130 height 289
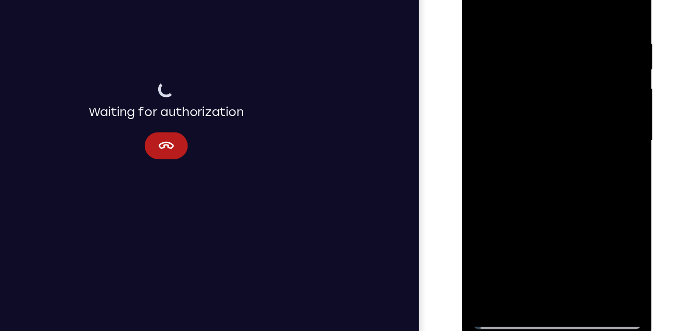
click at [490, 218] on div at bounding box center [535, 95] width 130 height 289
click at [560, 221] on div at bounding box center [535, 95] width 130 height 289
click at [495, 40] on div at bounding box center [535, 95] width 130 height 289
